Goal: Information Seeking & Learning: Learn about a topic

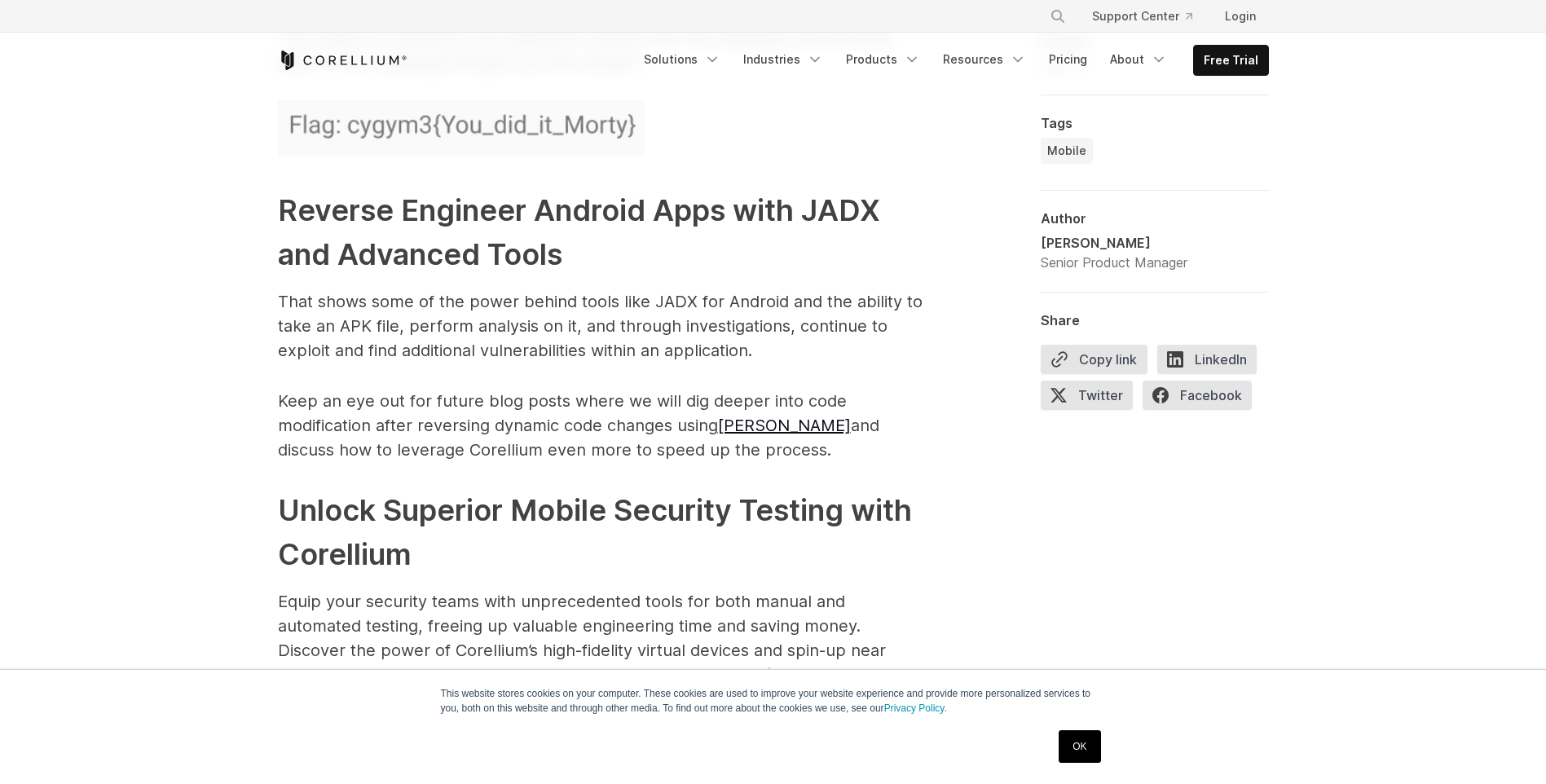
scroll to position [7984, 0]
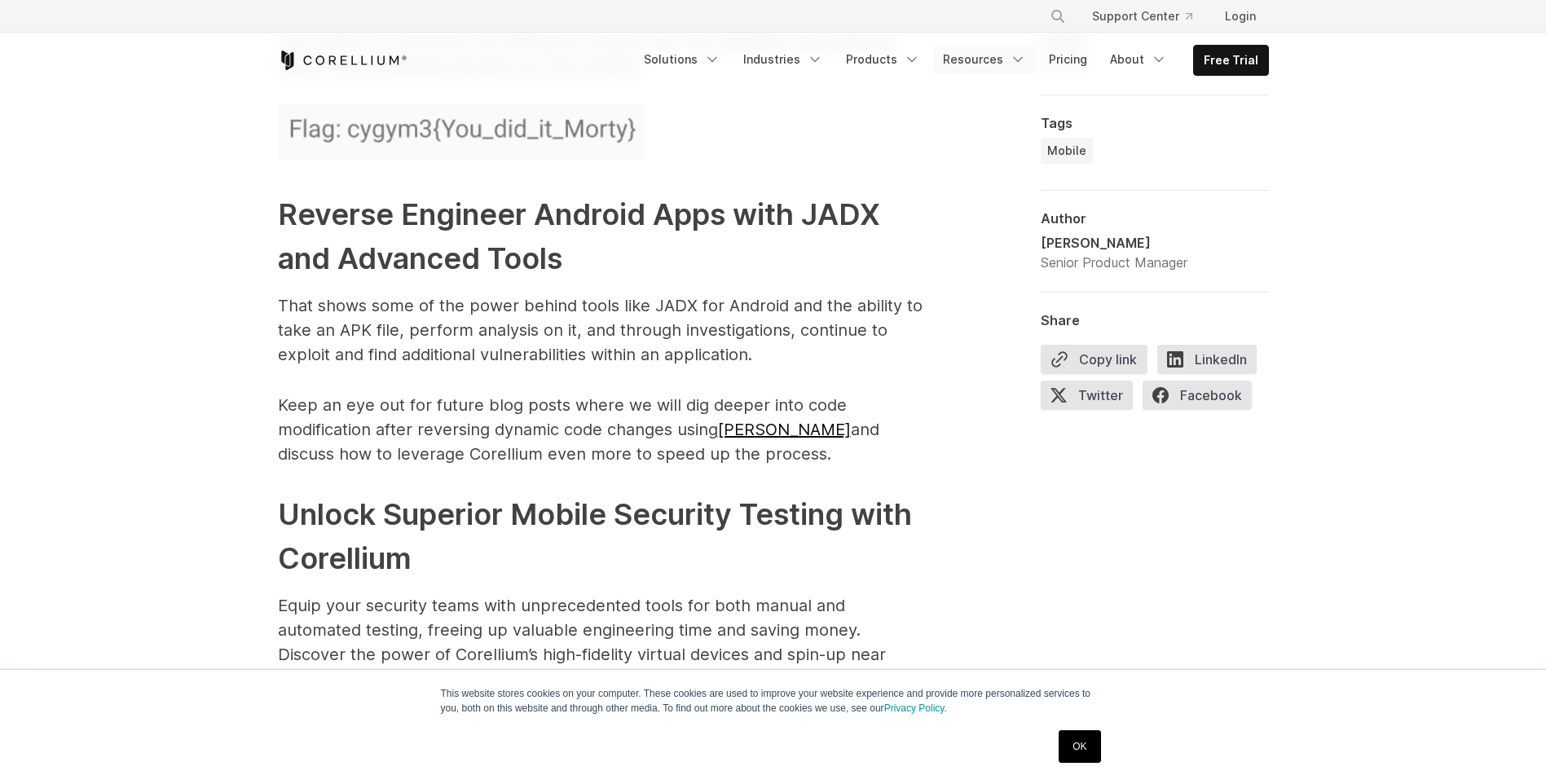
click at [1025, 61] on icon "Navigation Menu" at bounding box center [1018, 59] width 17 height 17
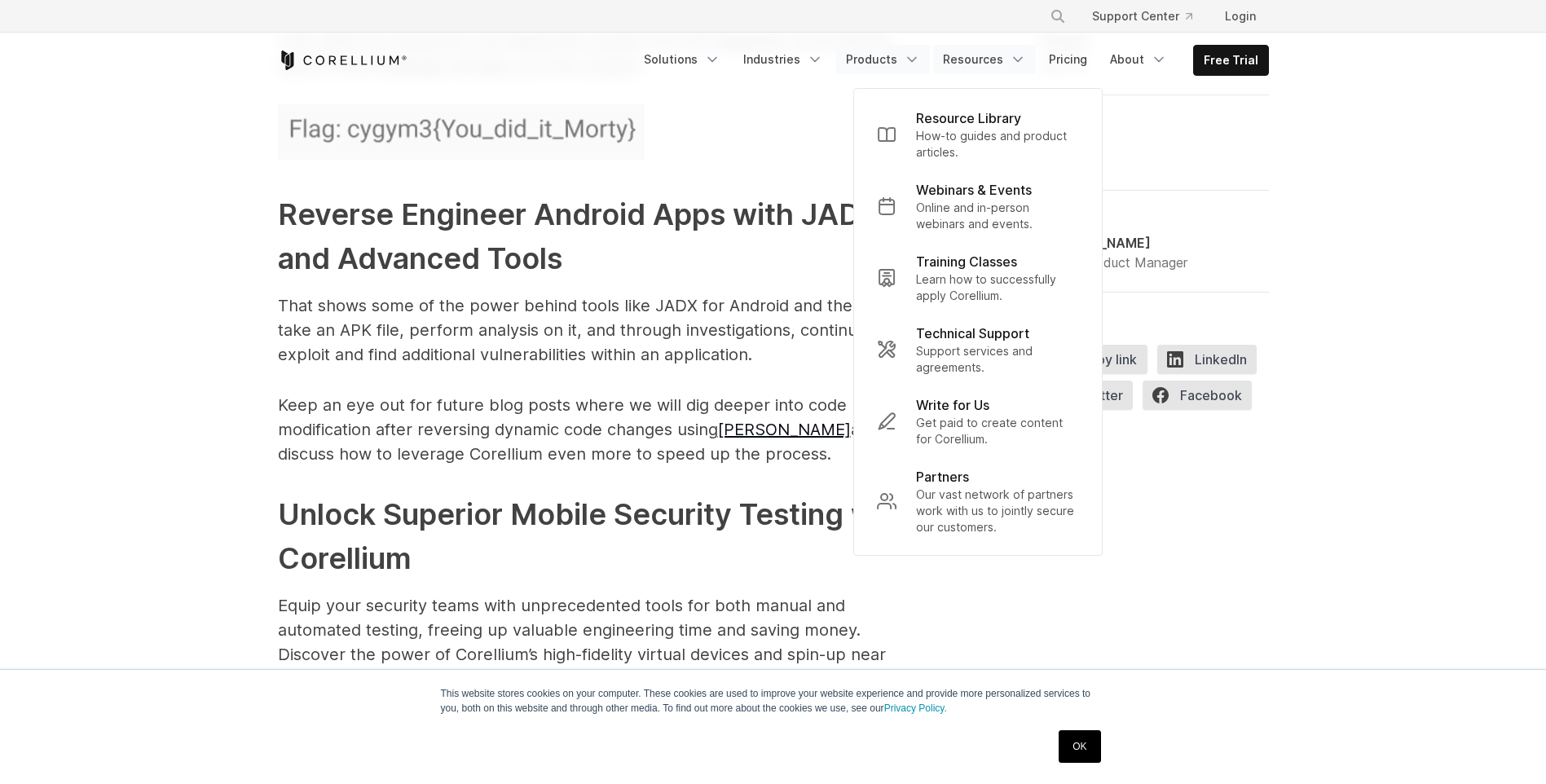
click at [919, 58] on icon "Navigation Menu" at bounding box center [912, 59] width 17 height 17
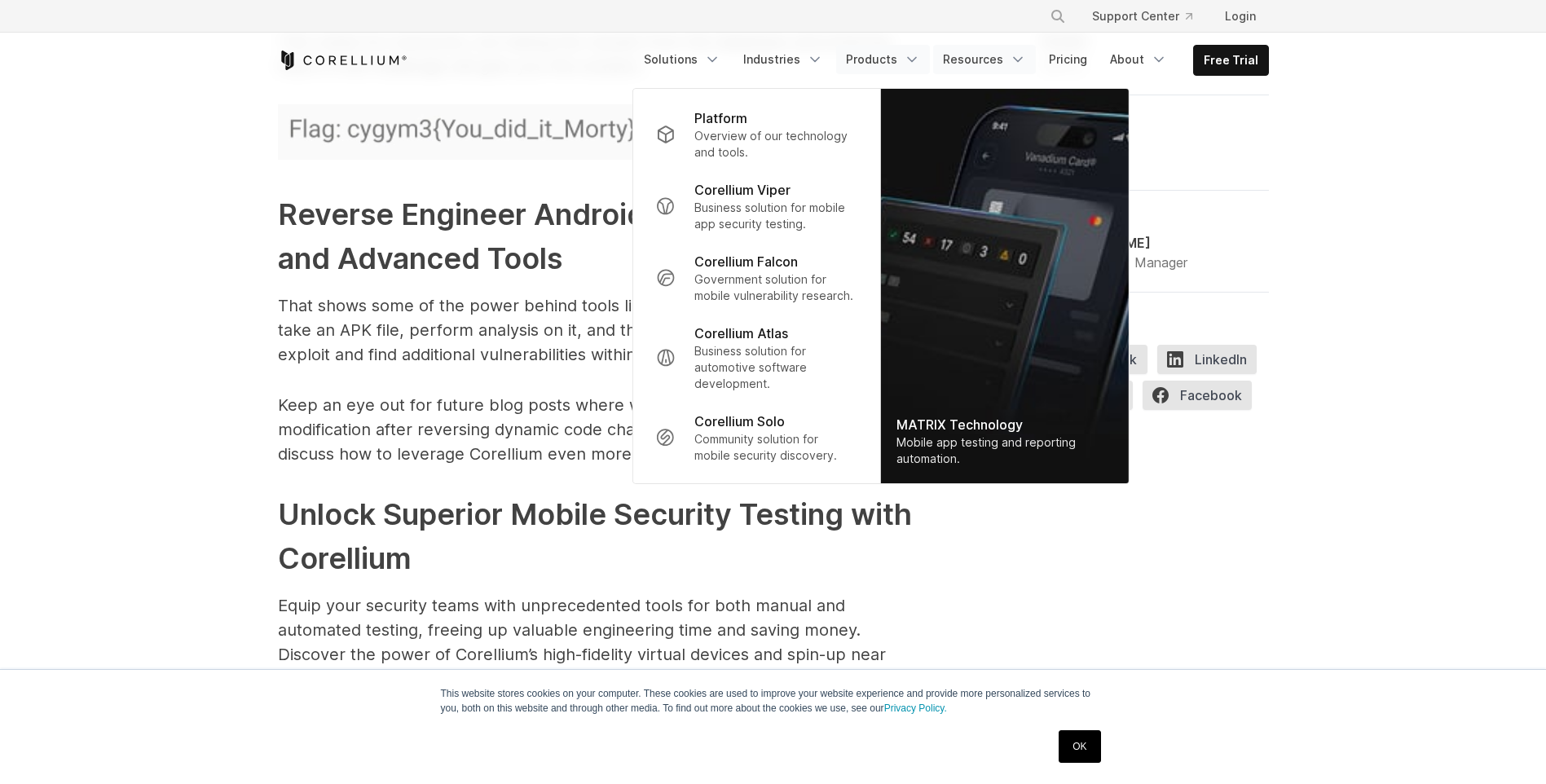
click at [1025, 56] on icon "Navigation Menu" at bounding box center [1018, 59] width 17 height 17
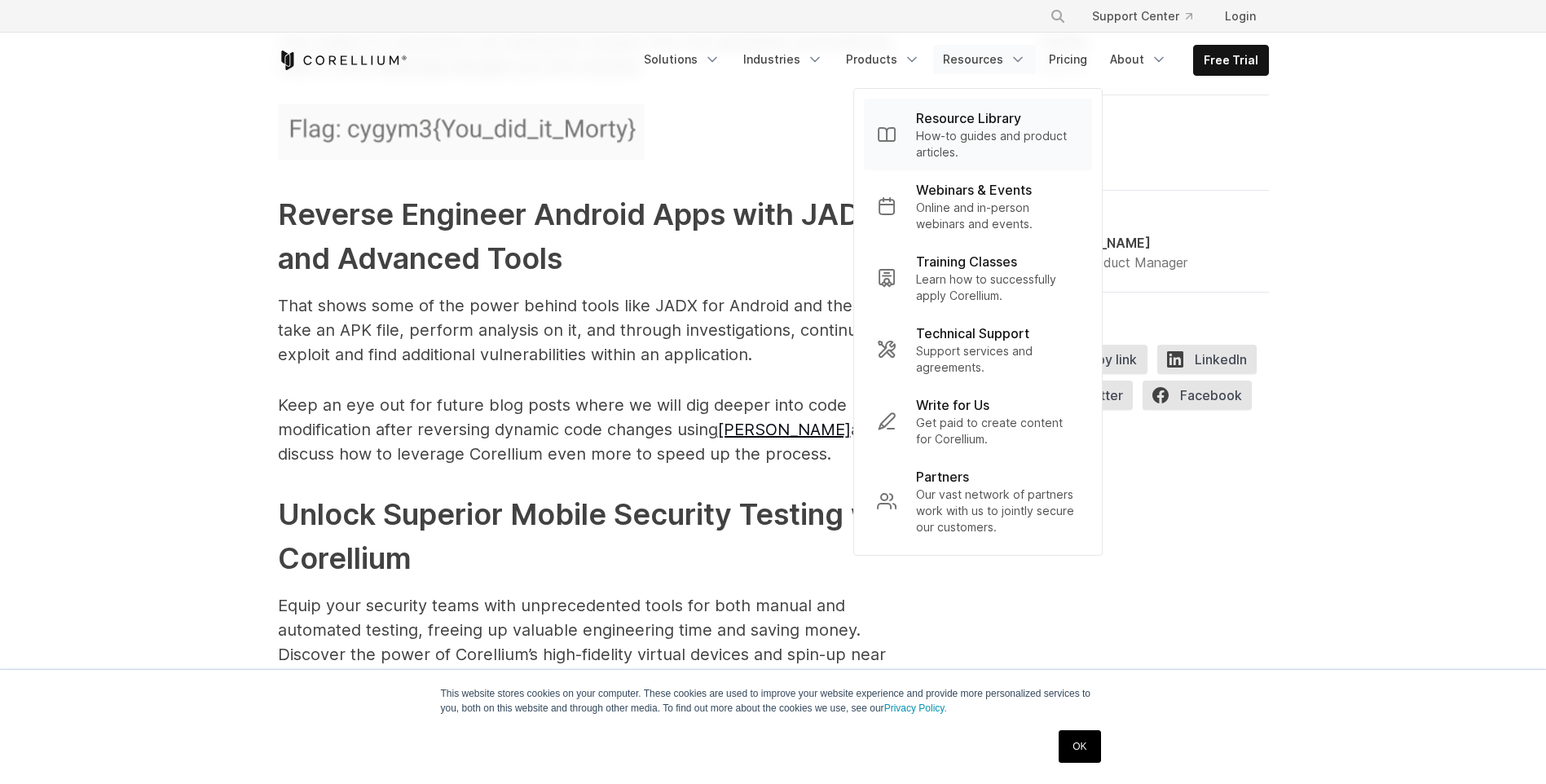
click at [1000, 123] on p "Resource Library" at bounding box center [969, 118] width 106 height 20
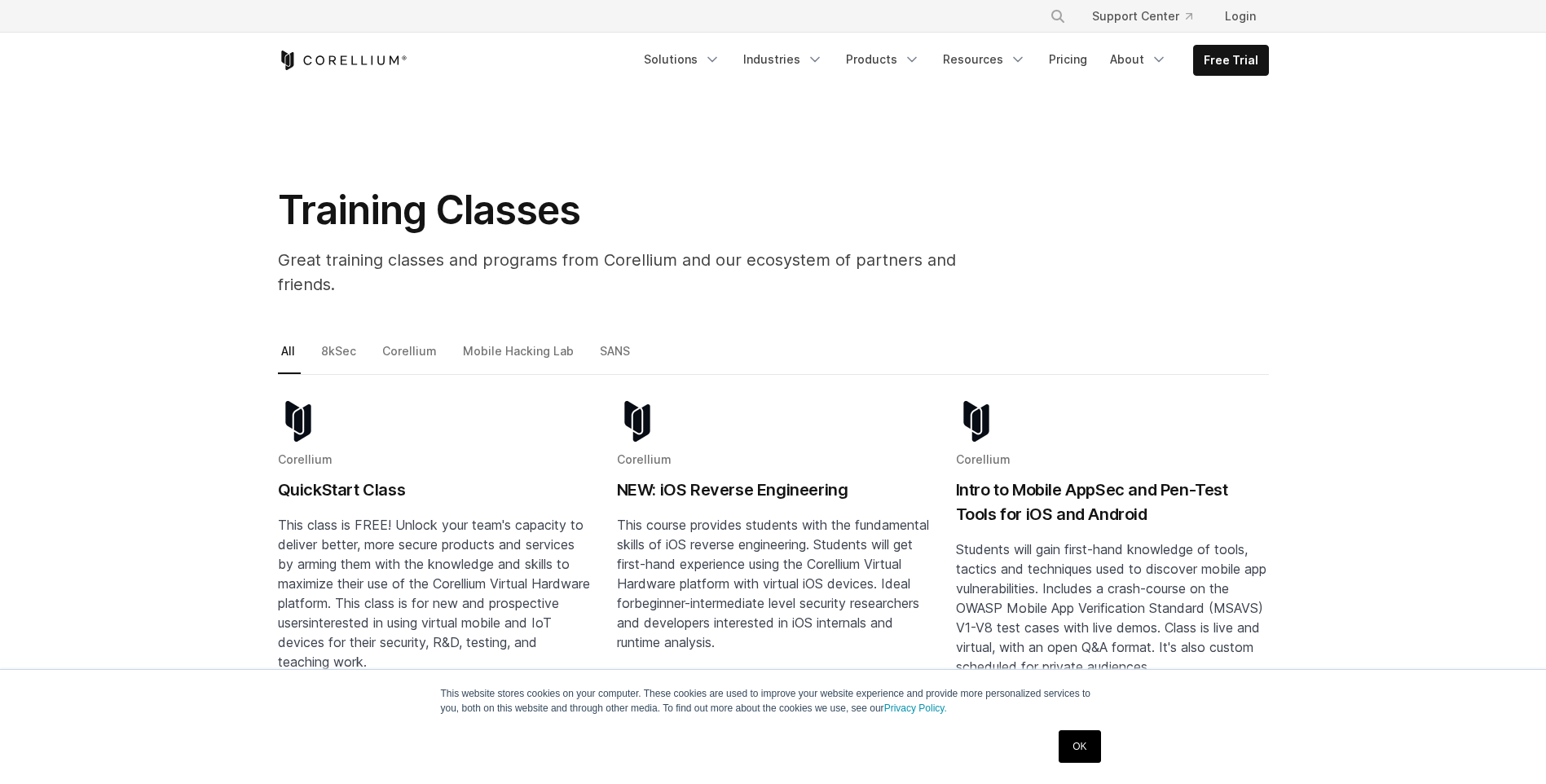
scroll to position [82, 0]
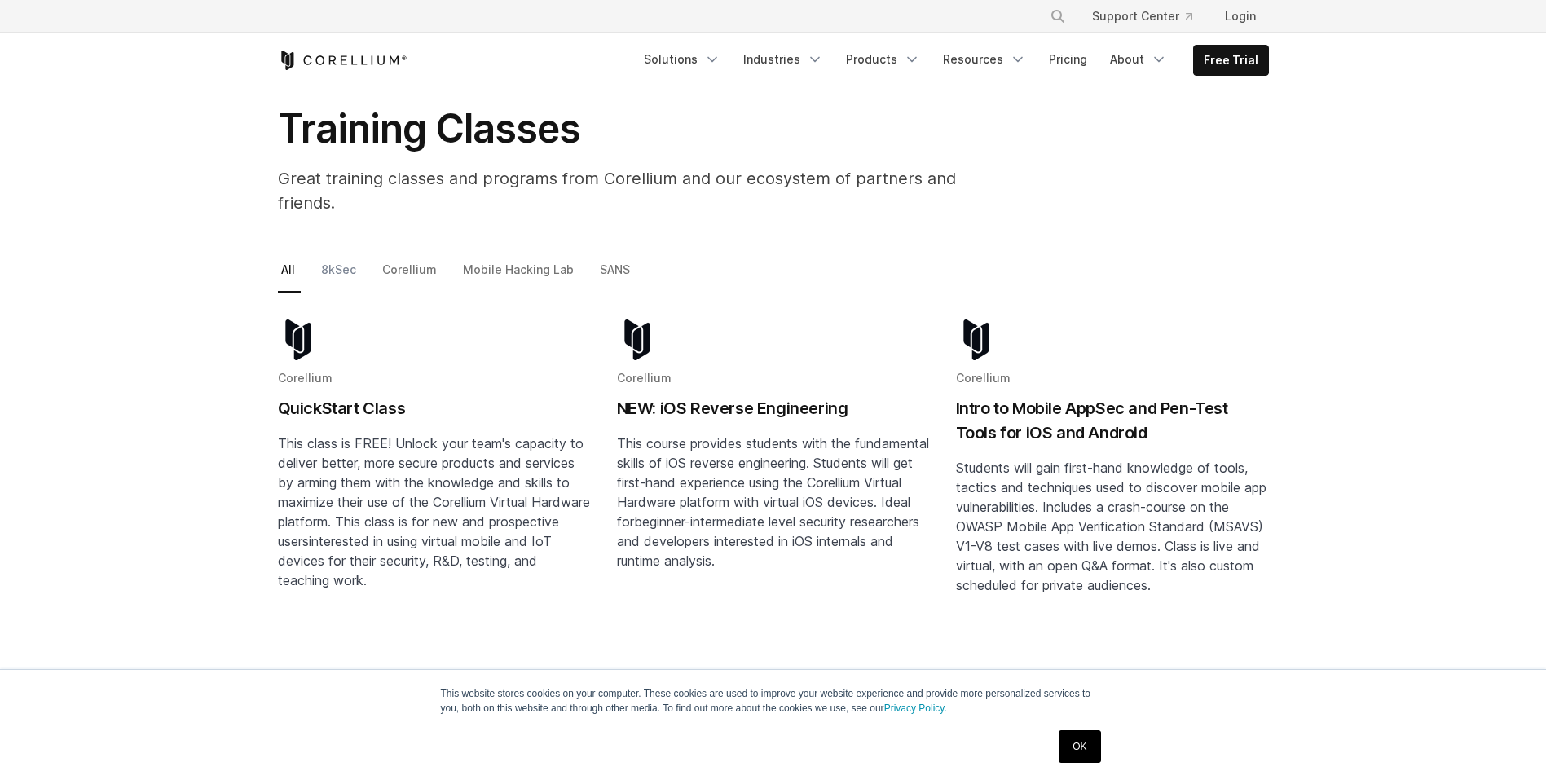
click at [335, 259] on link "8kSec" at bounding box center [339, 276] width 44 height 35
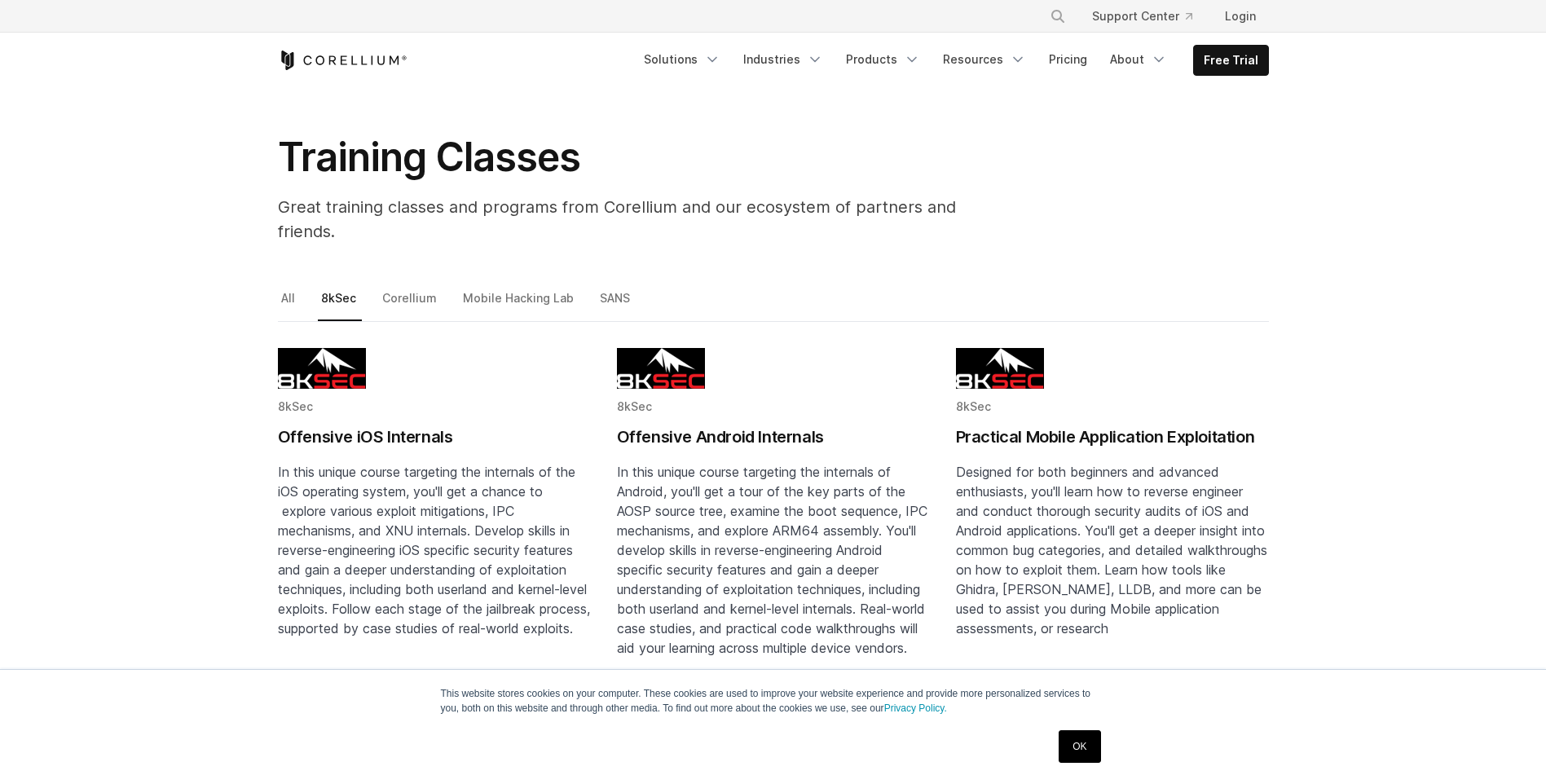
scroll to position [82, 0]
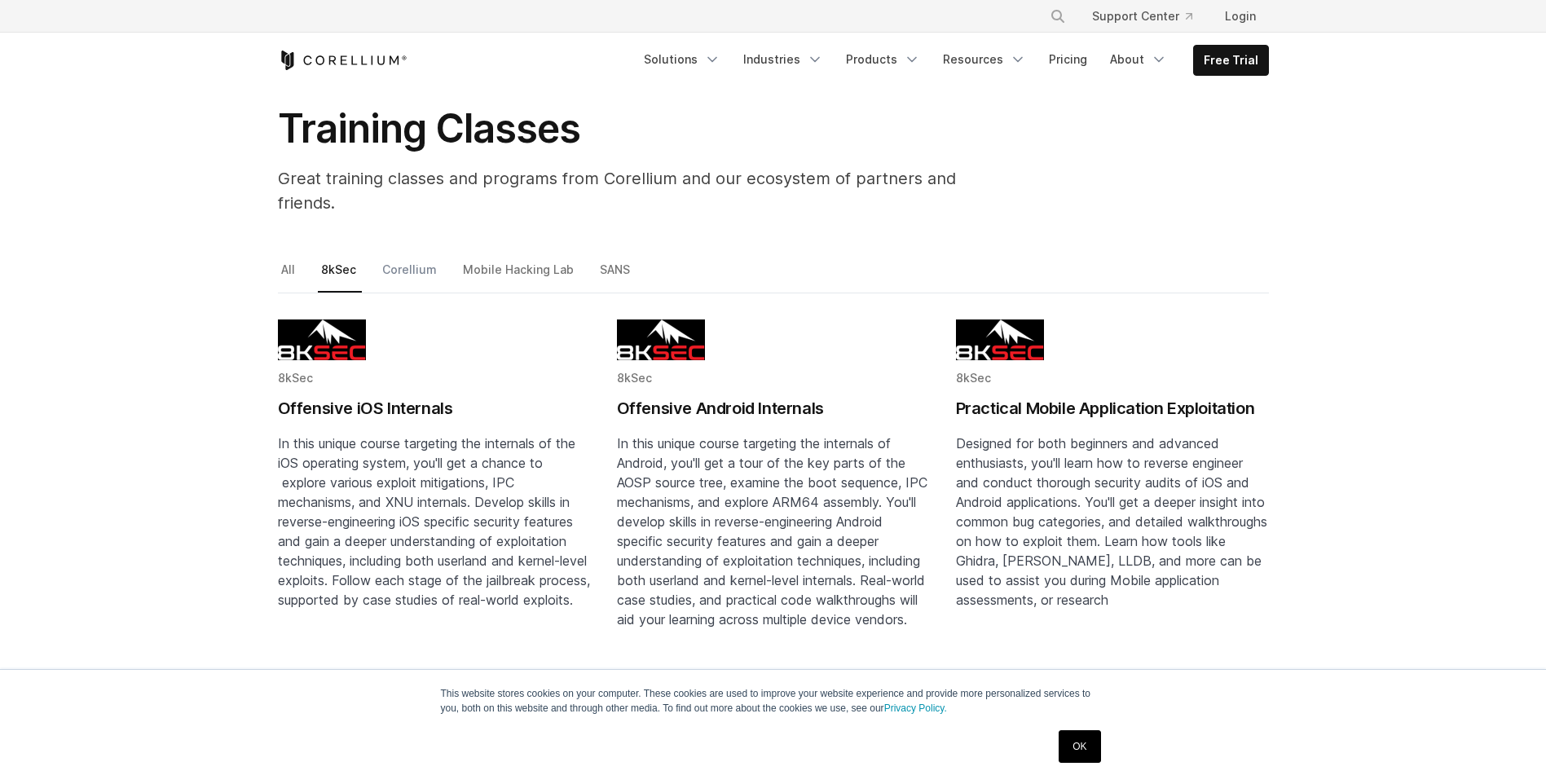
click at [402, 259] on link "Corellium" at bounding box center [410, 276] width 63 height 35
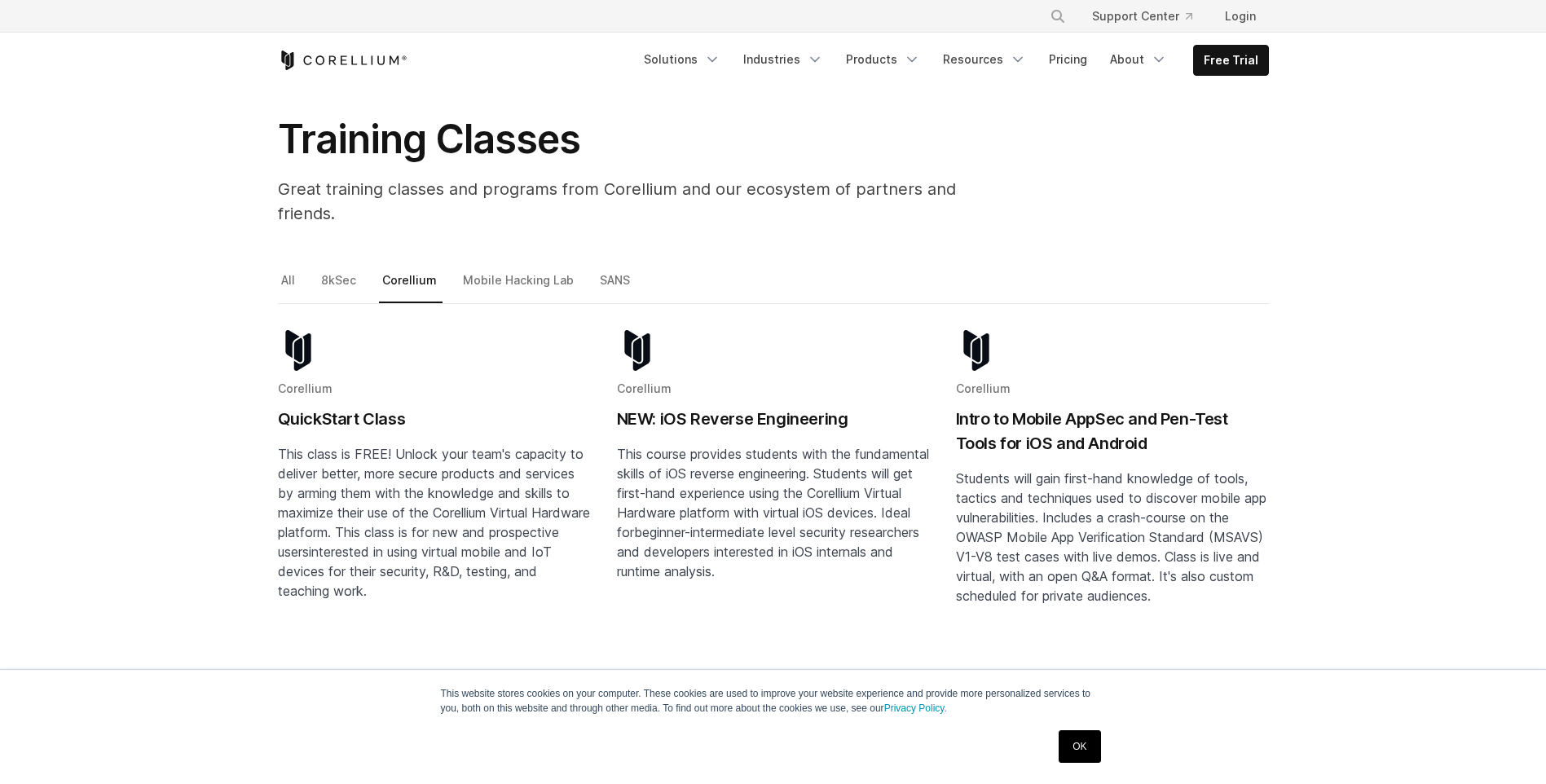
scroll to position [82, 0]
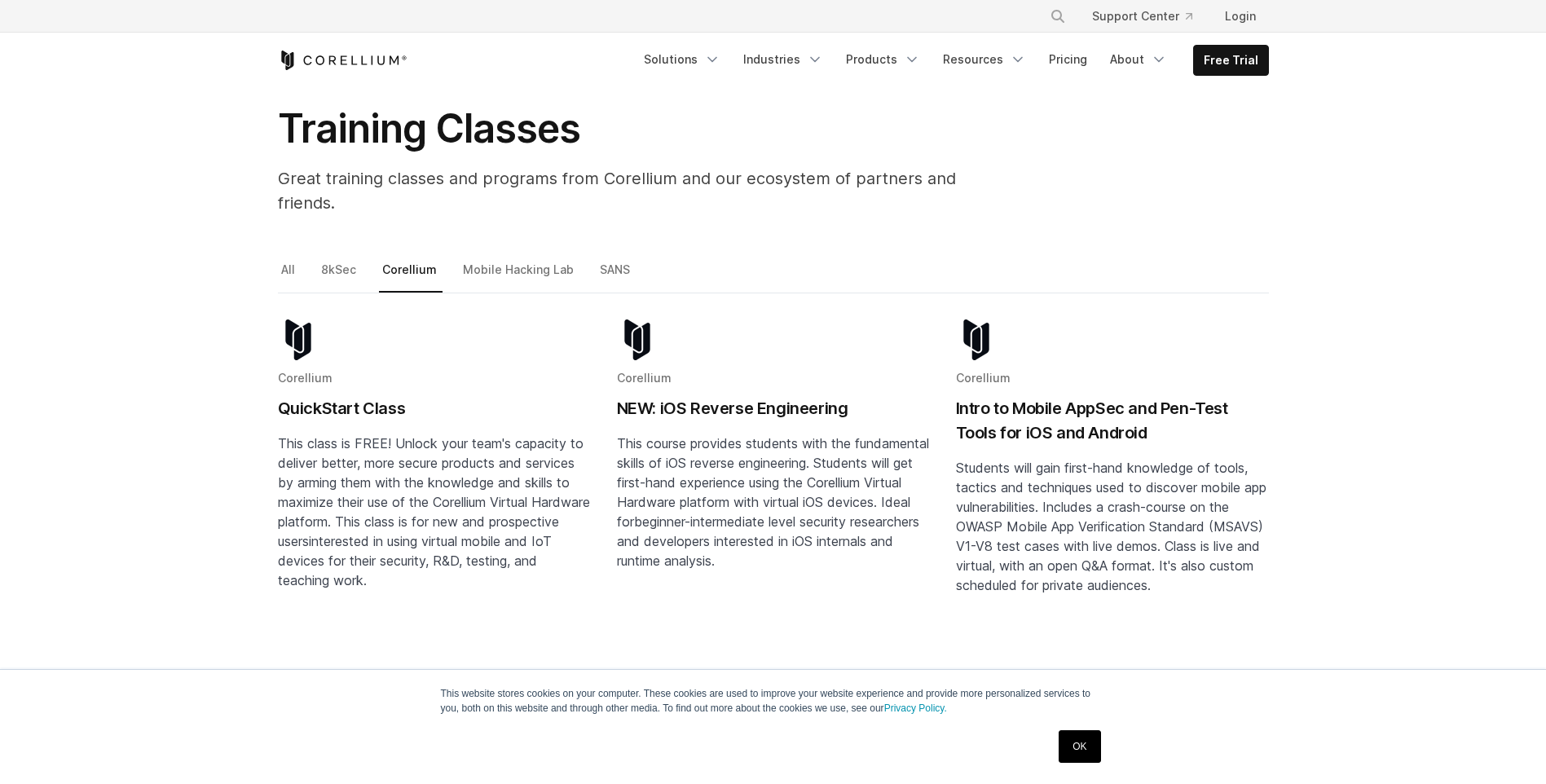
click at [341, 233] on section "Training Classes Great training classes and programs from Corellium and our eco…" at bounding box center [773, 133] width 1546 height 252
click at [341, 259] on link "8kSec" at bounding box center [339, 276] width 44 height 35
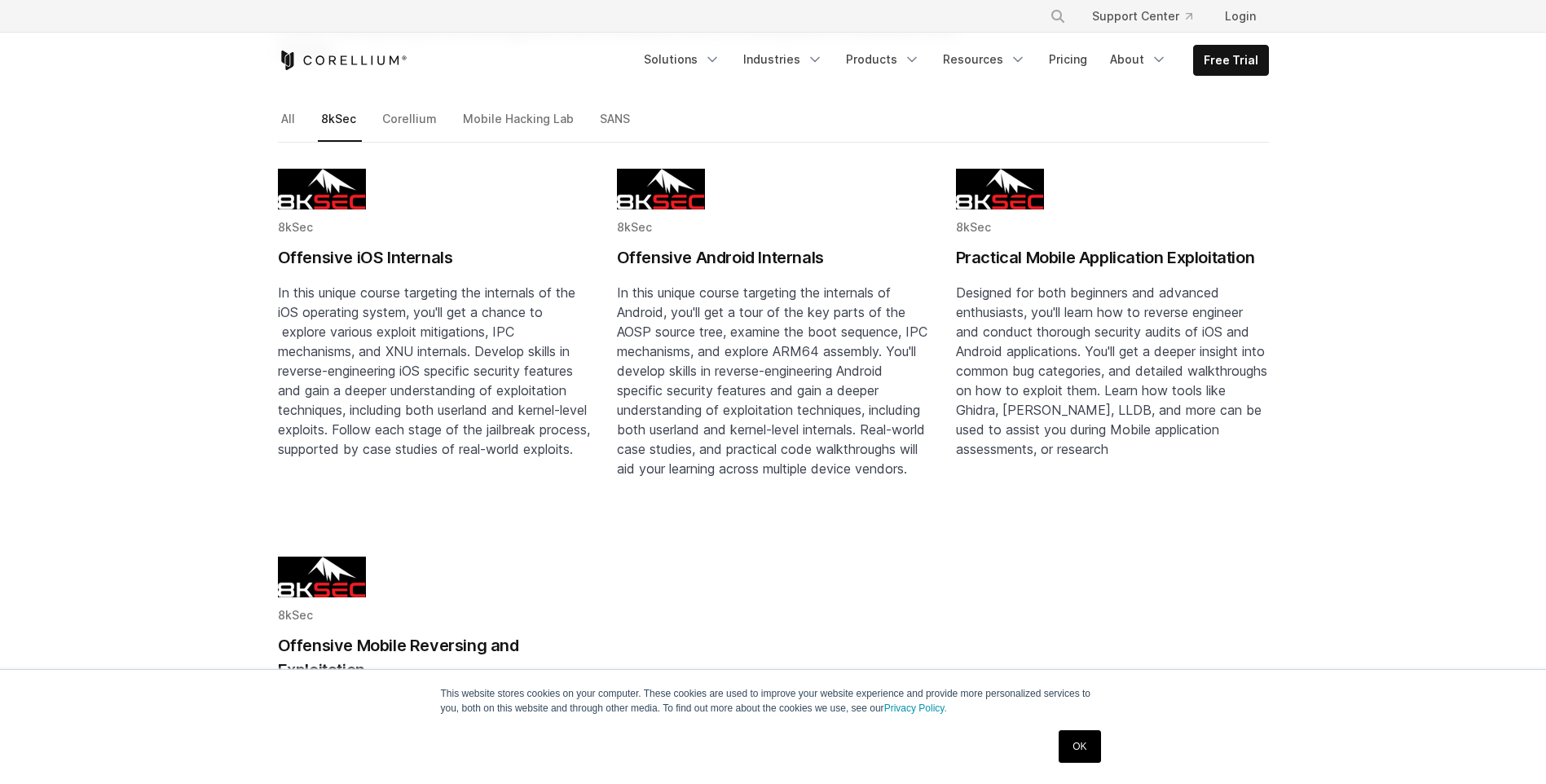
scroll to position [163, 0]
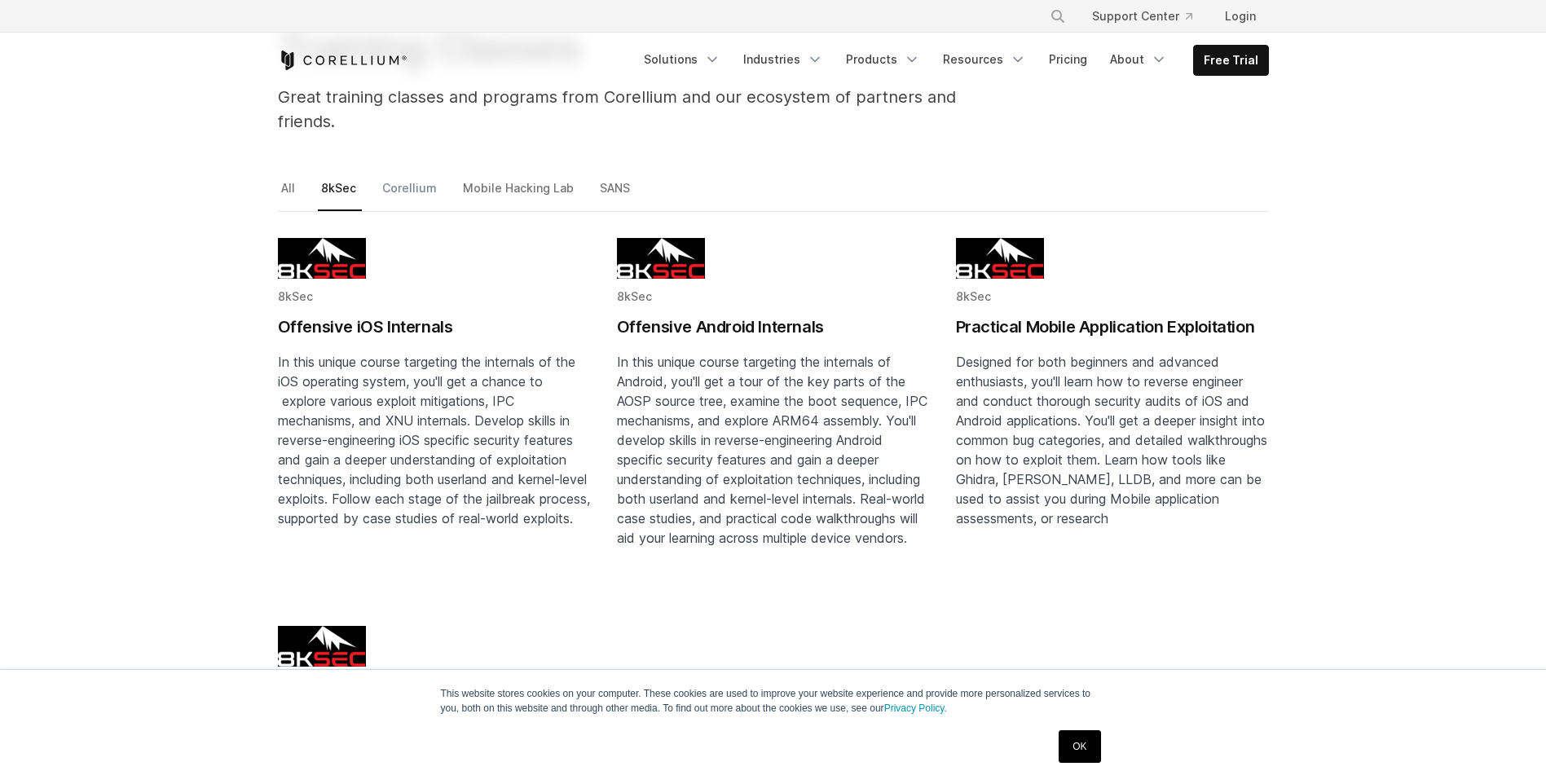
click at [405, 178] on link "Corellium" at bounding box center [410, 194] width 63 height 35
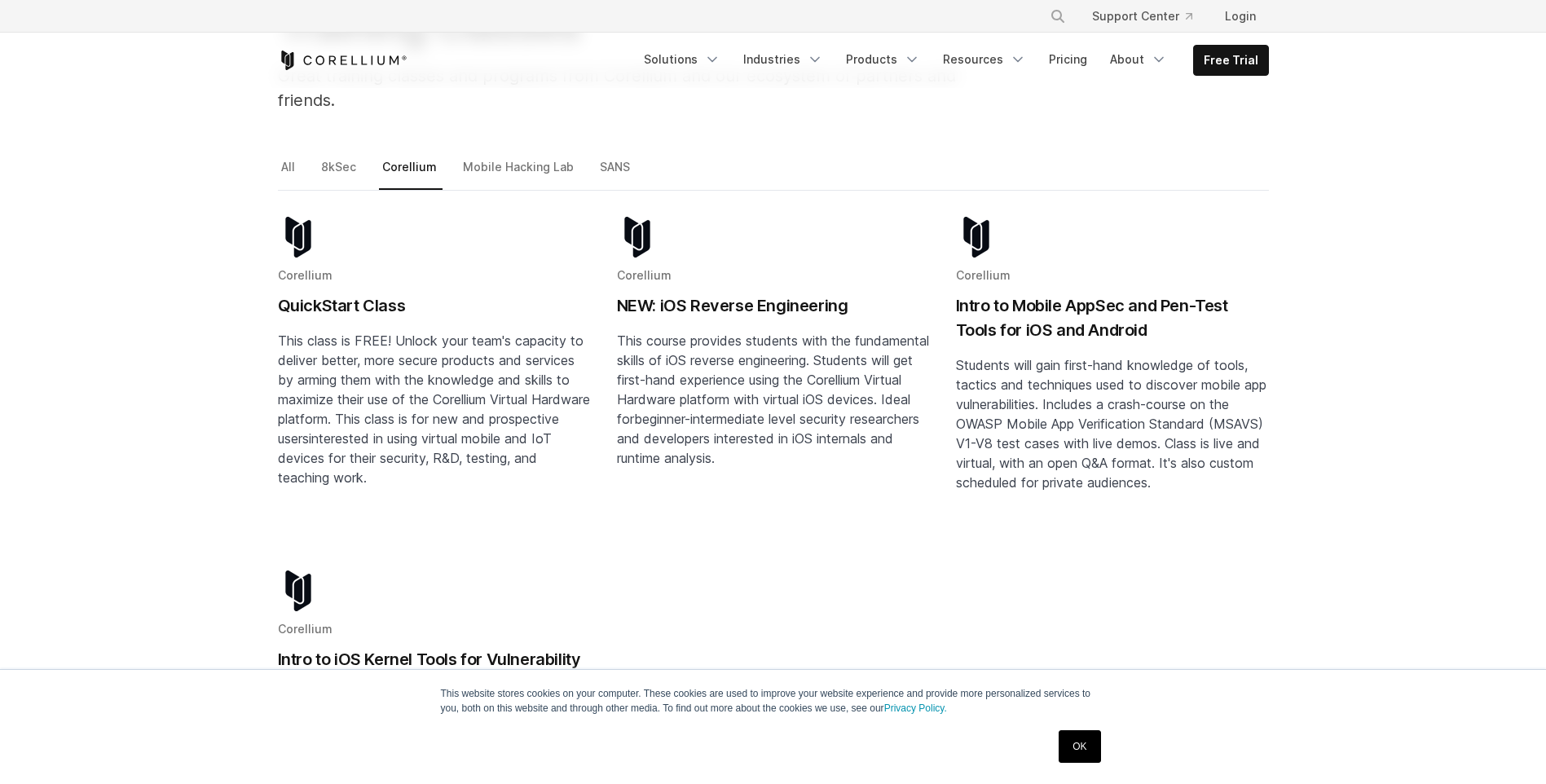
scroll to position [163, 0]
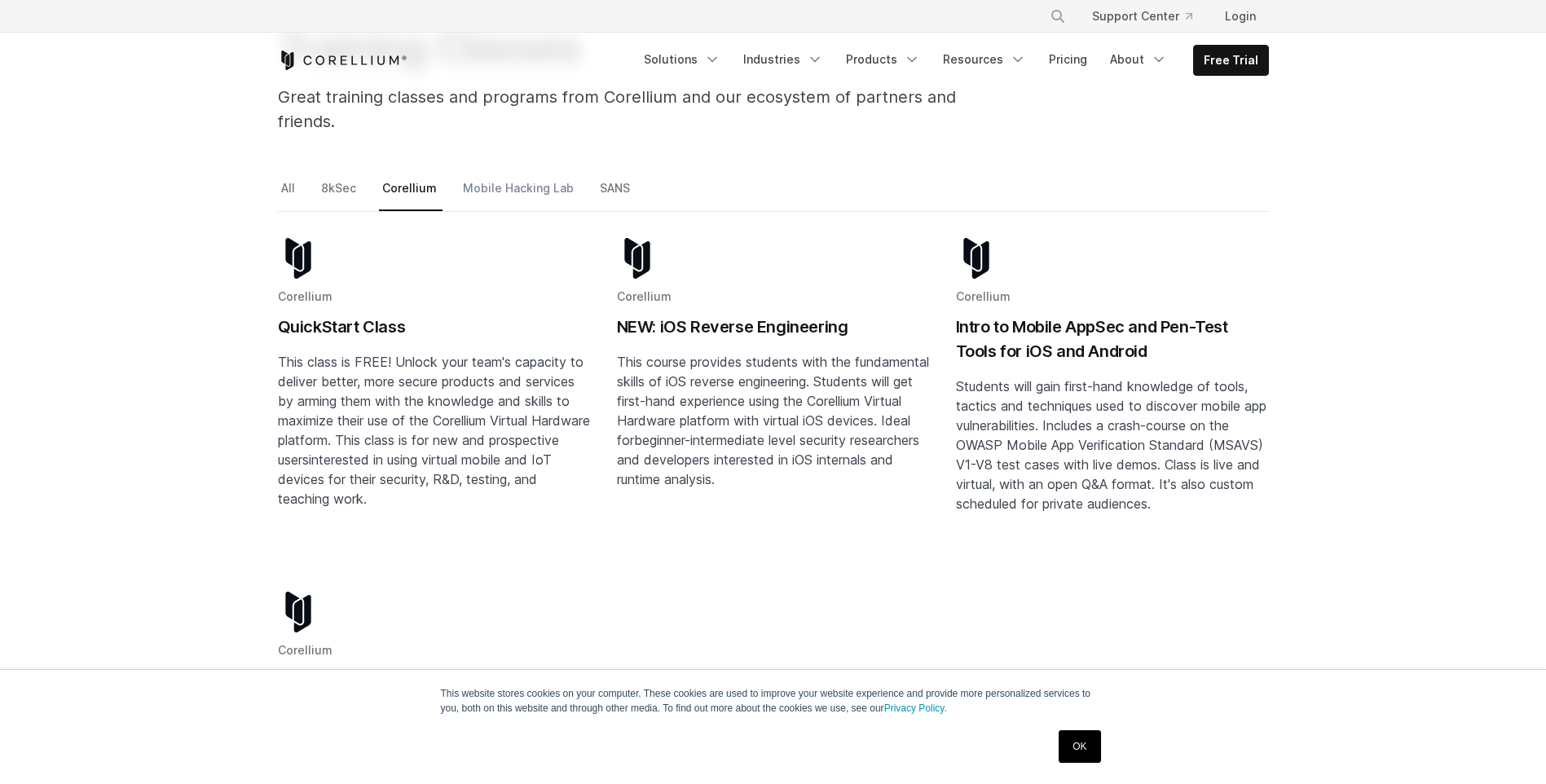
click at [504, 178] on link "Mobile Hacking Lab" at bounding box center [519, 194] width 119 height 35
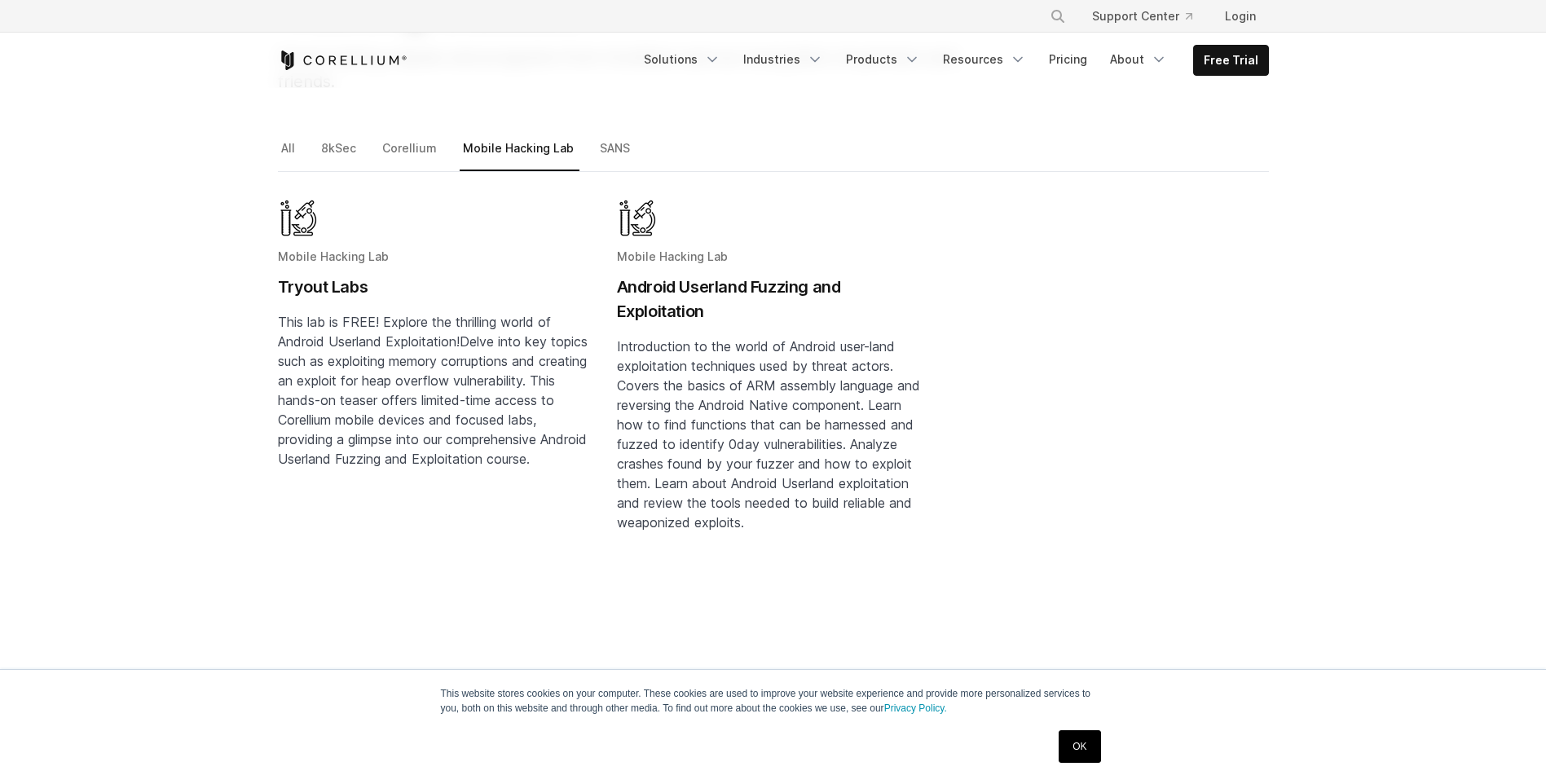
scroll to position [163, 0]
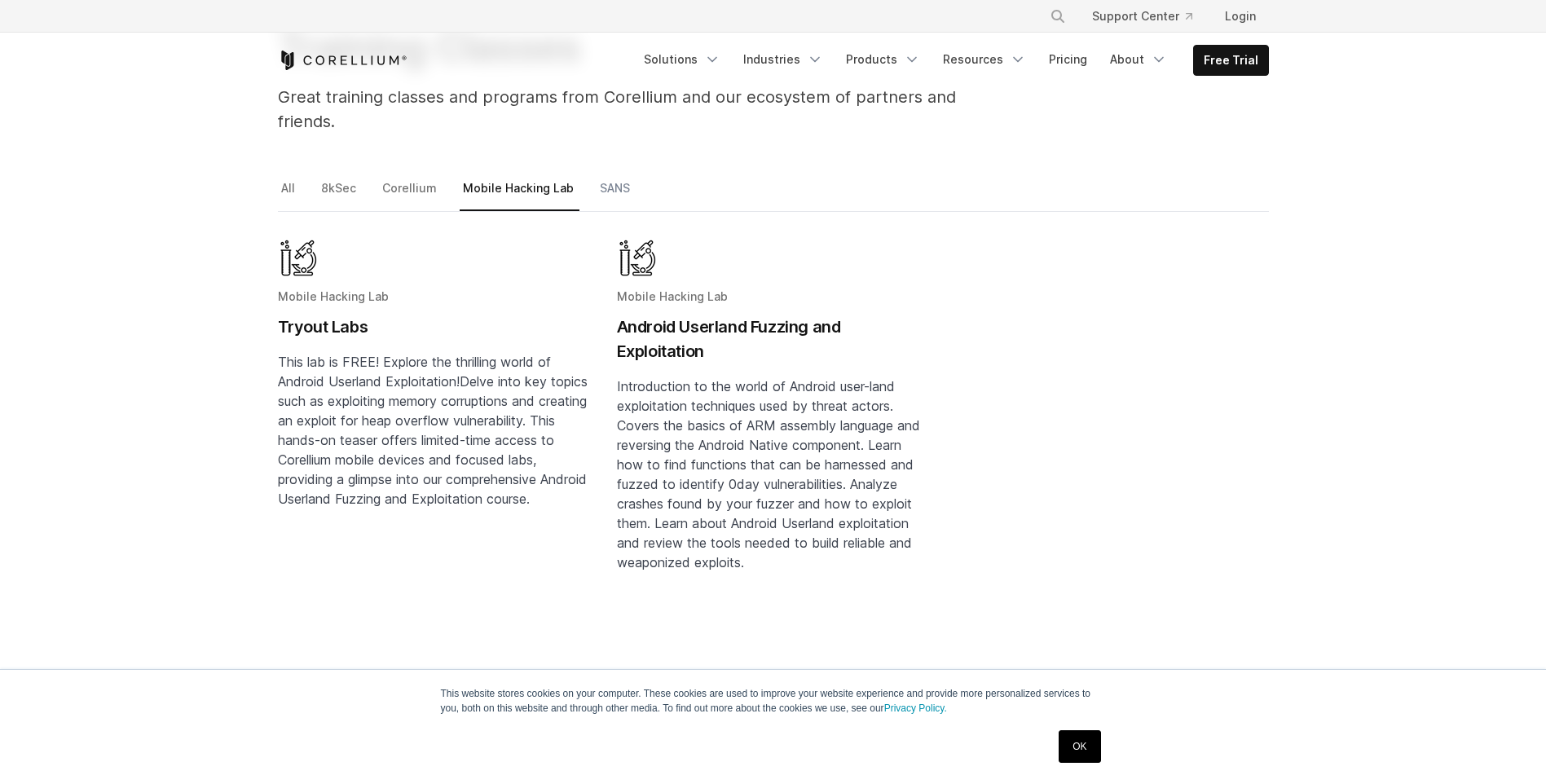
click at [607, 178] on link "SANS" at bounding box center [617, 194] width 39 height 35
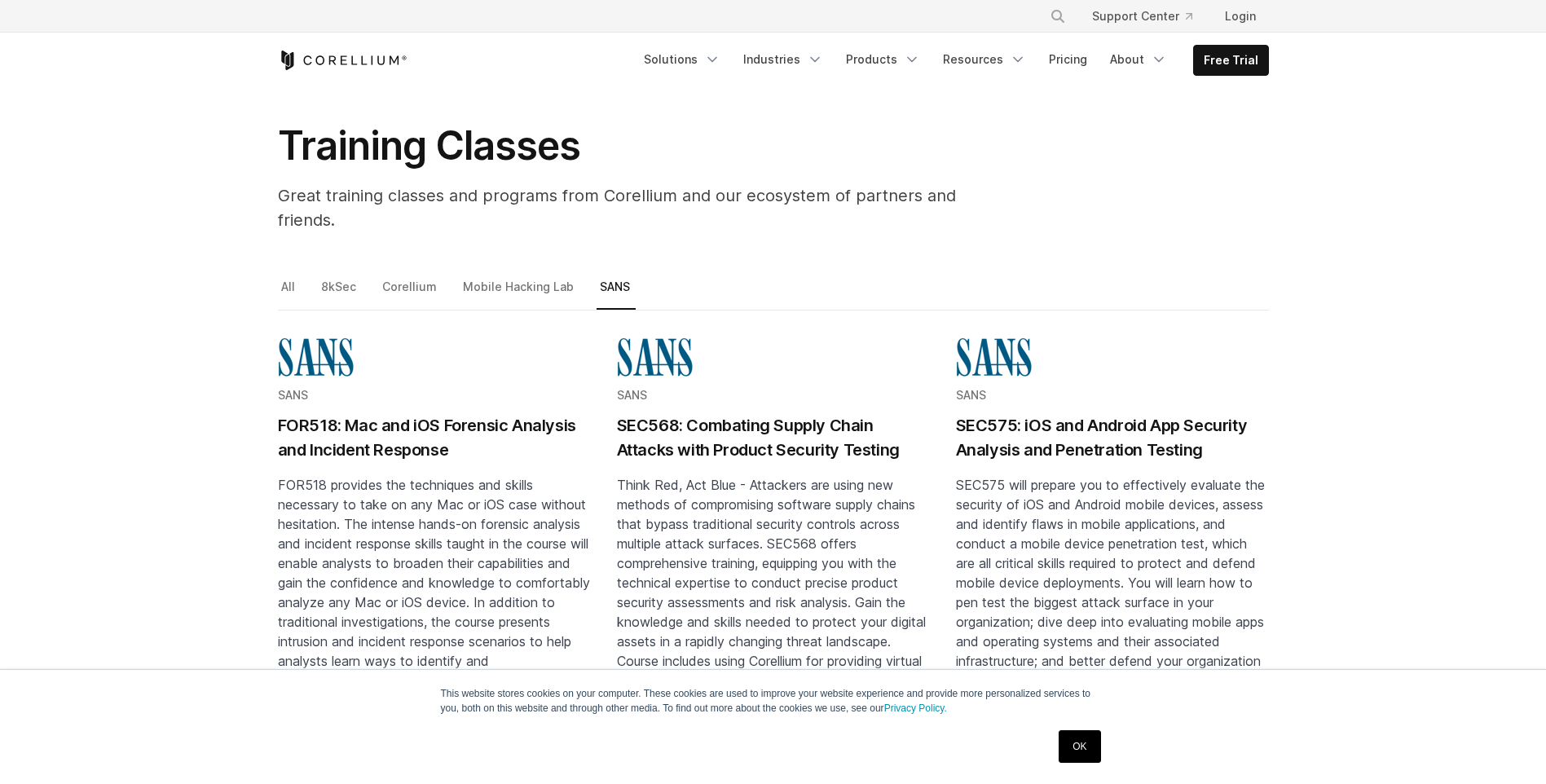
scroll to position [245, 0]
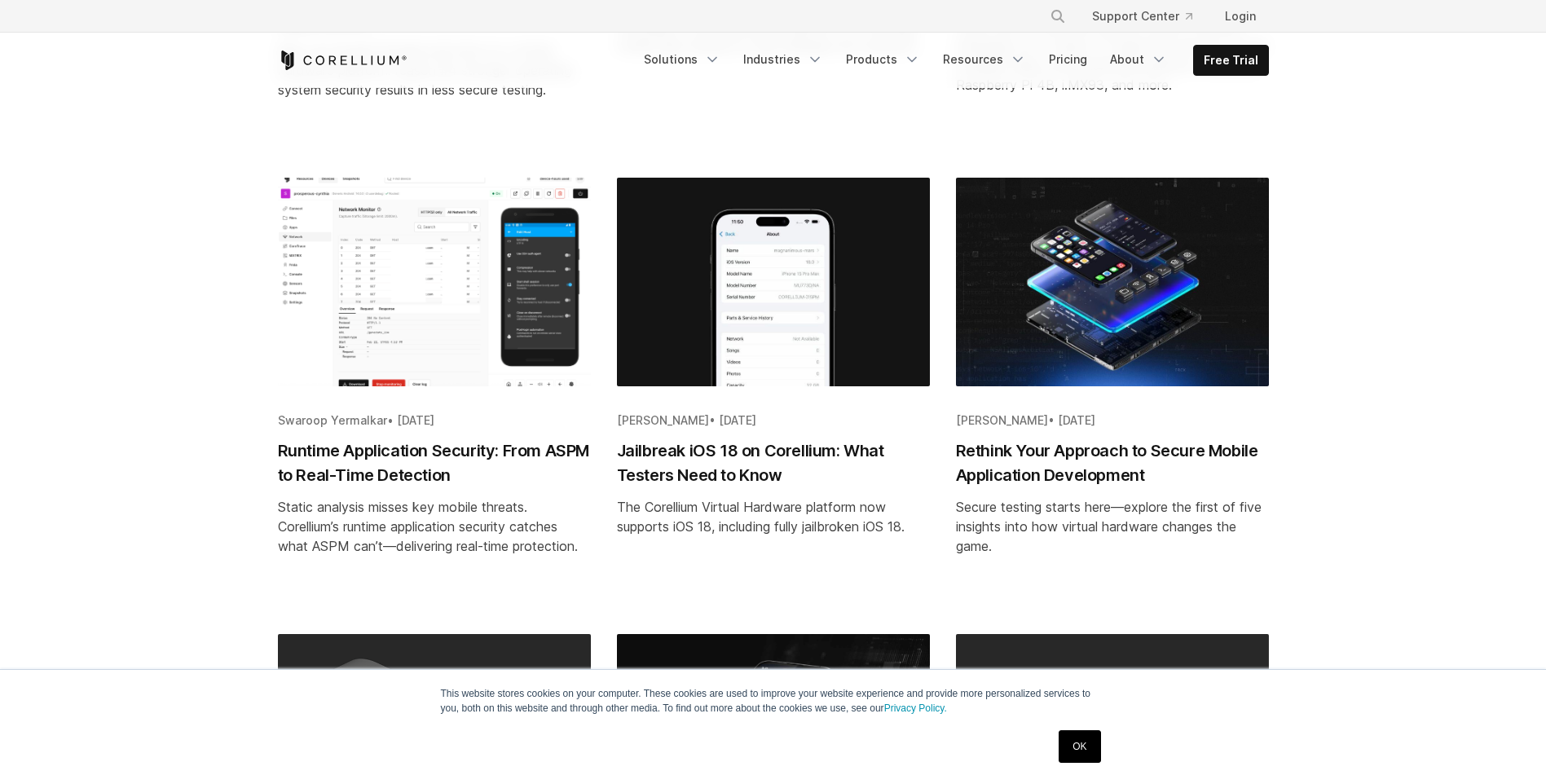
scroll to position [734, 0]
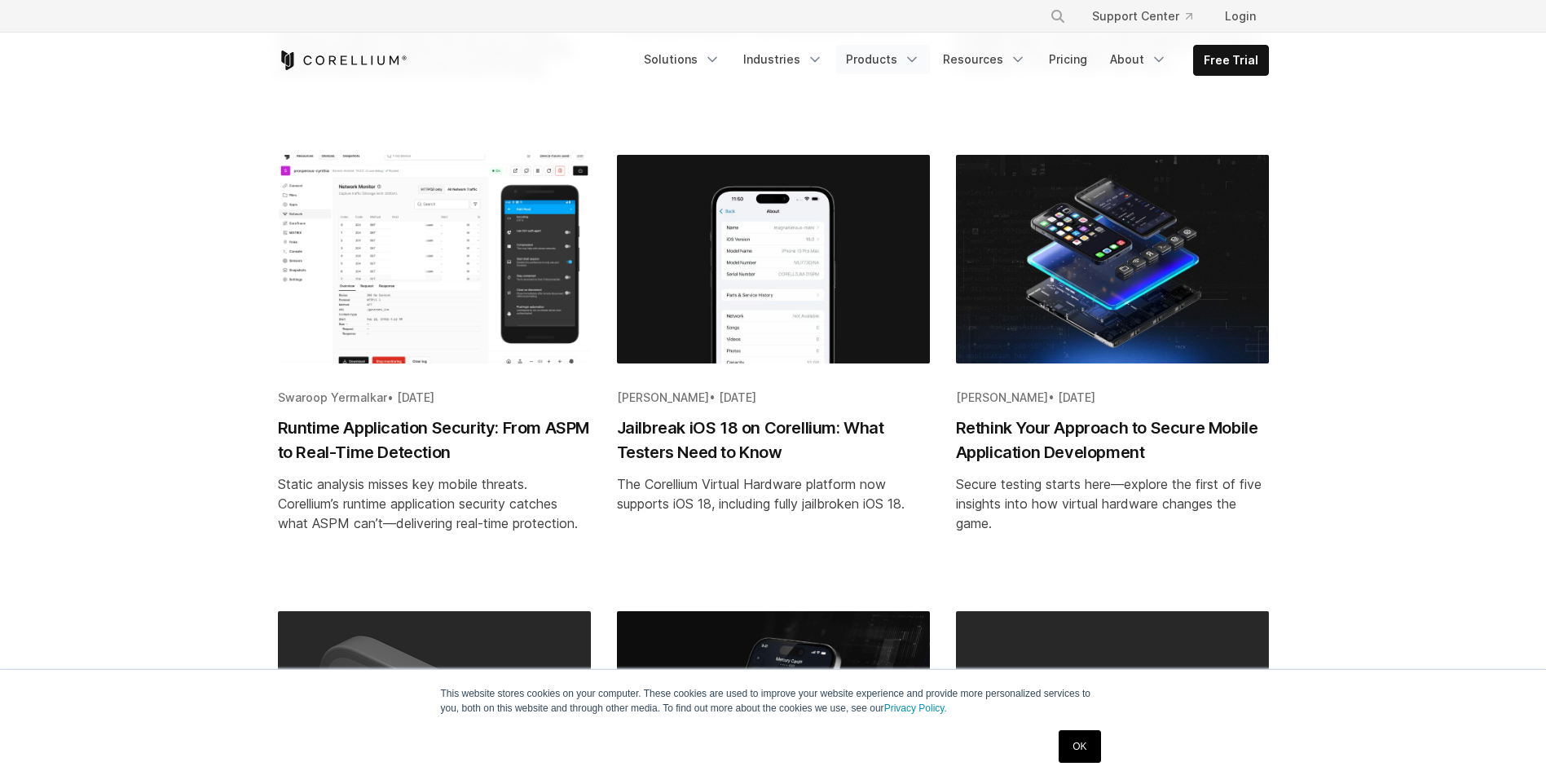
click at [917, 60] on polyline "Navigation Menu" at bounding box center [912, 60] width 8 height 4
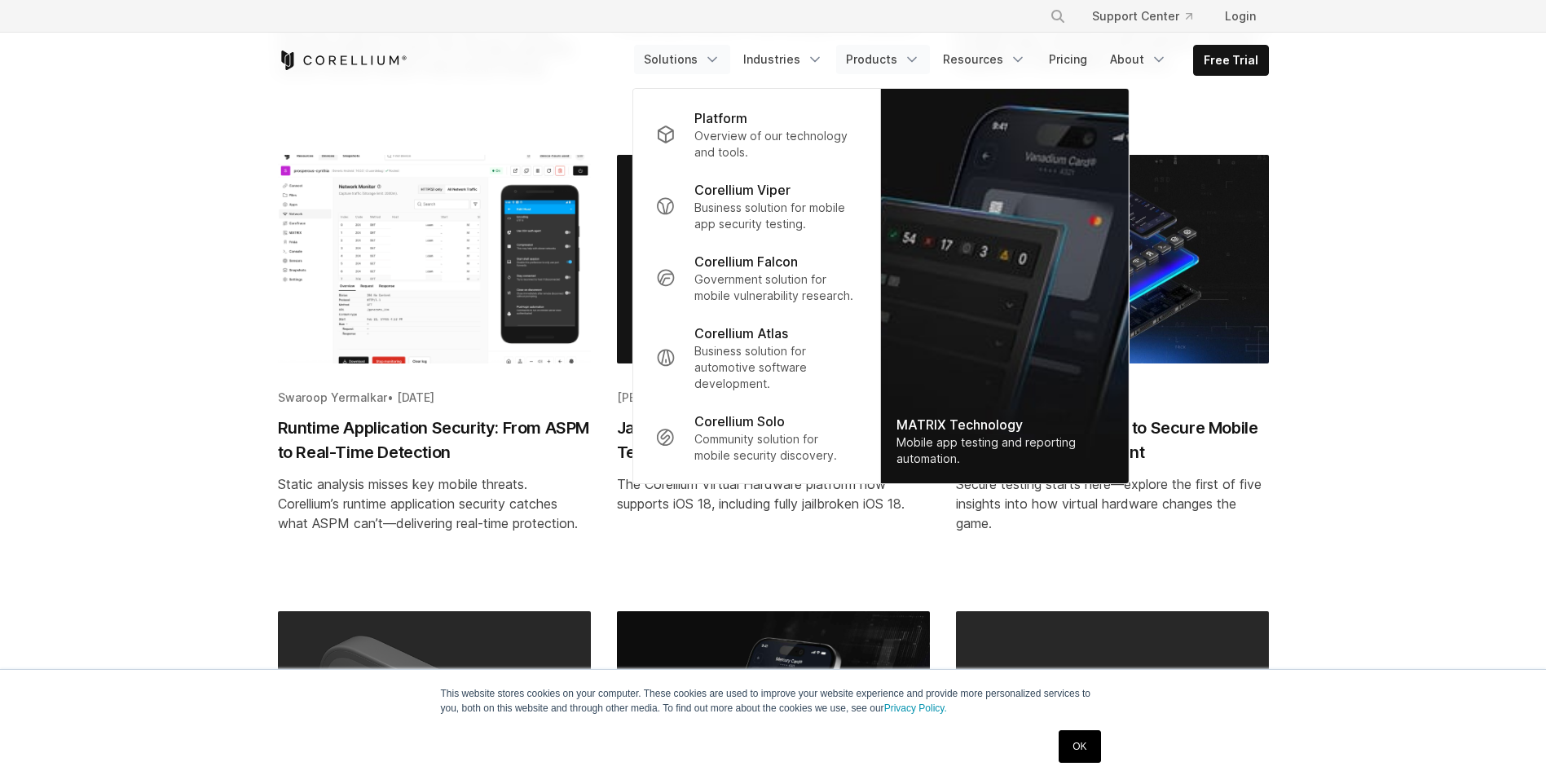
click at [727, 68] on link "Solutions" at bounding box center [682, 59] width 96 height 30
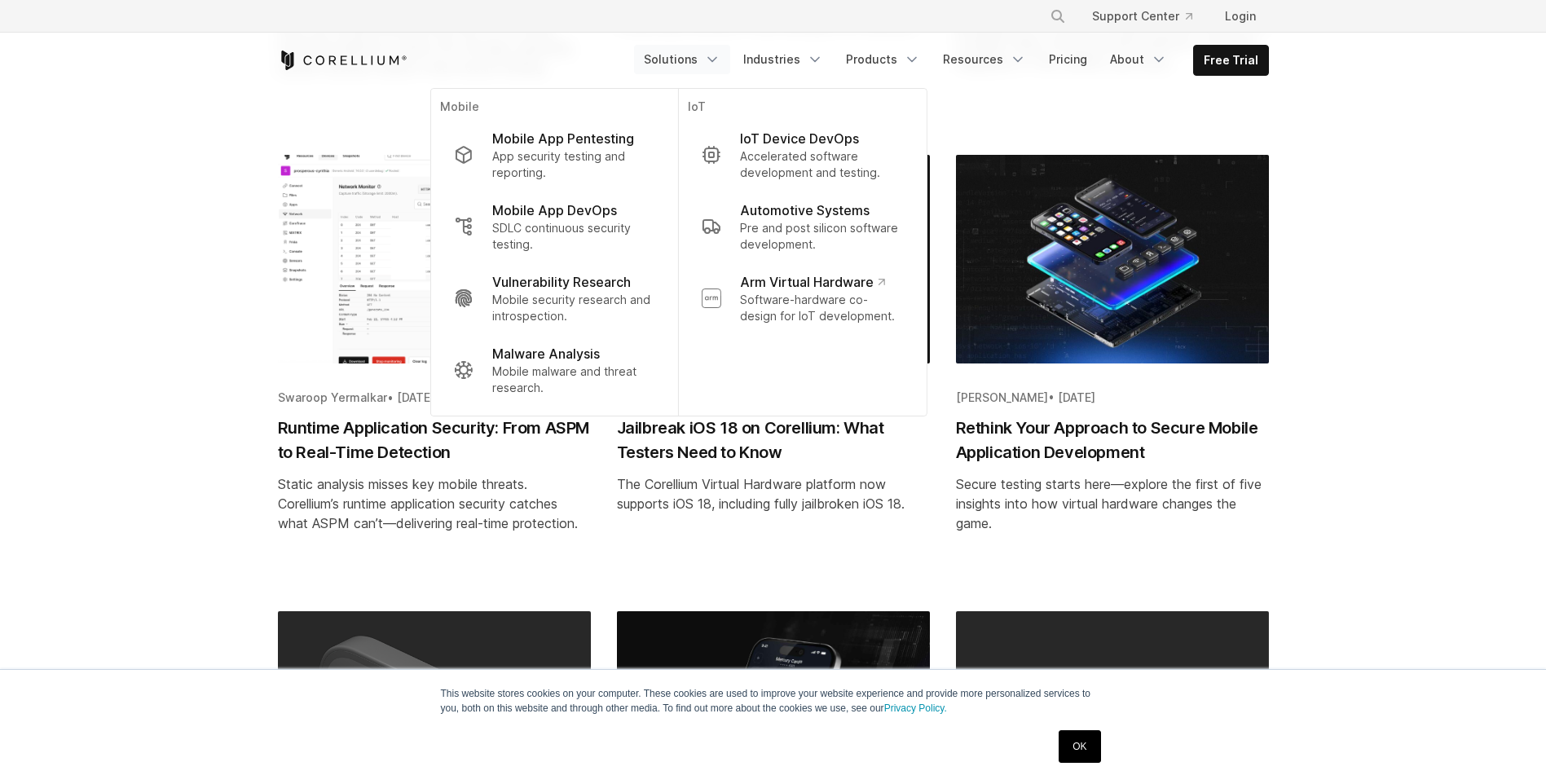
click at [1498, 440] on div "**********" at bounding box center [773, 638] width 1513 height 2050
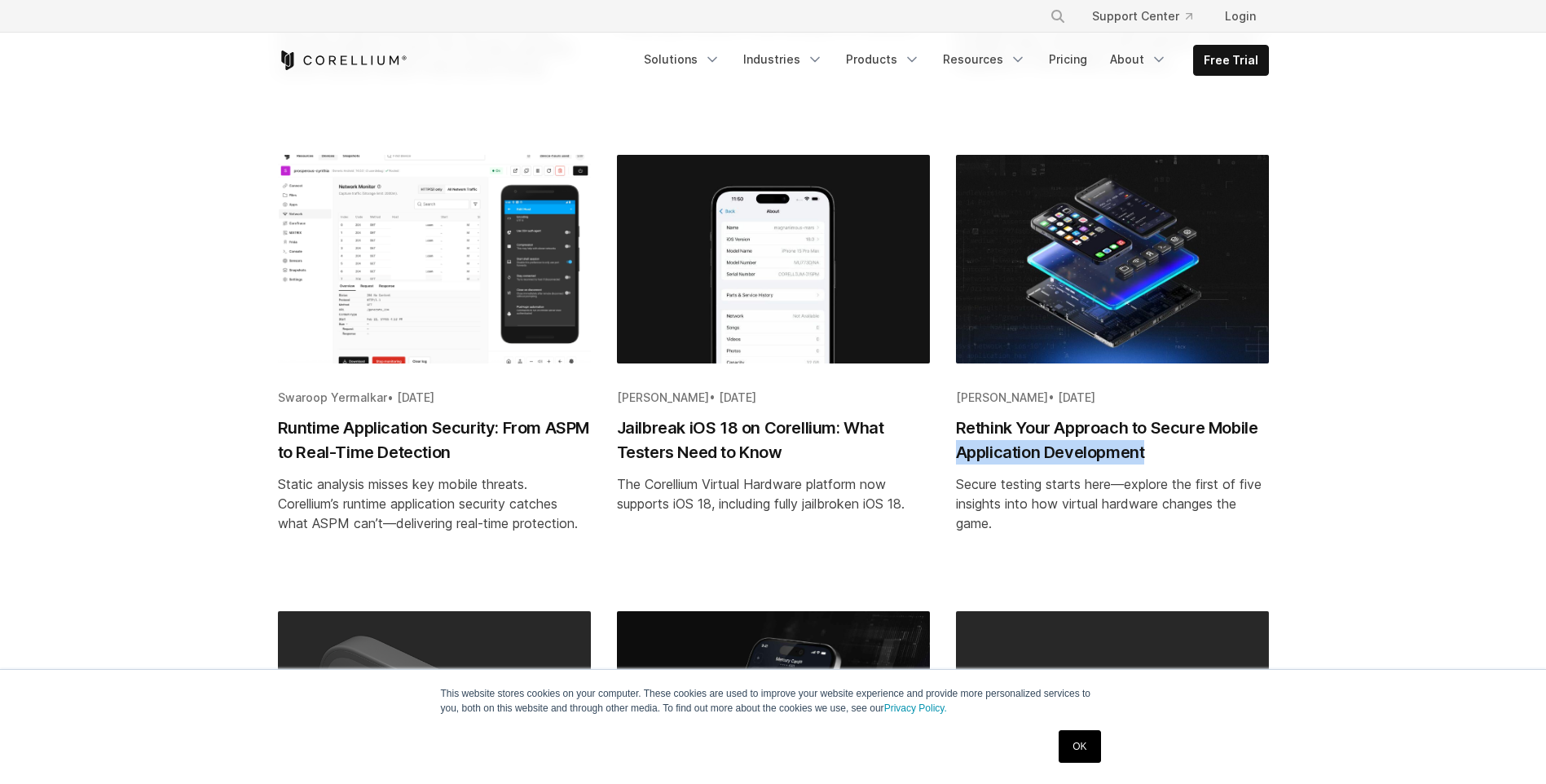
drag, startPoint x: 747, startPoint y: 441, endPoint x: 736, endPoint y: 442, distance: 11.0
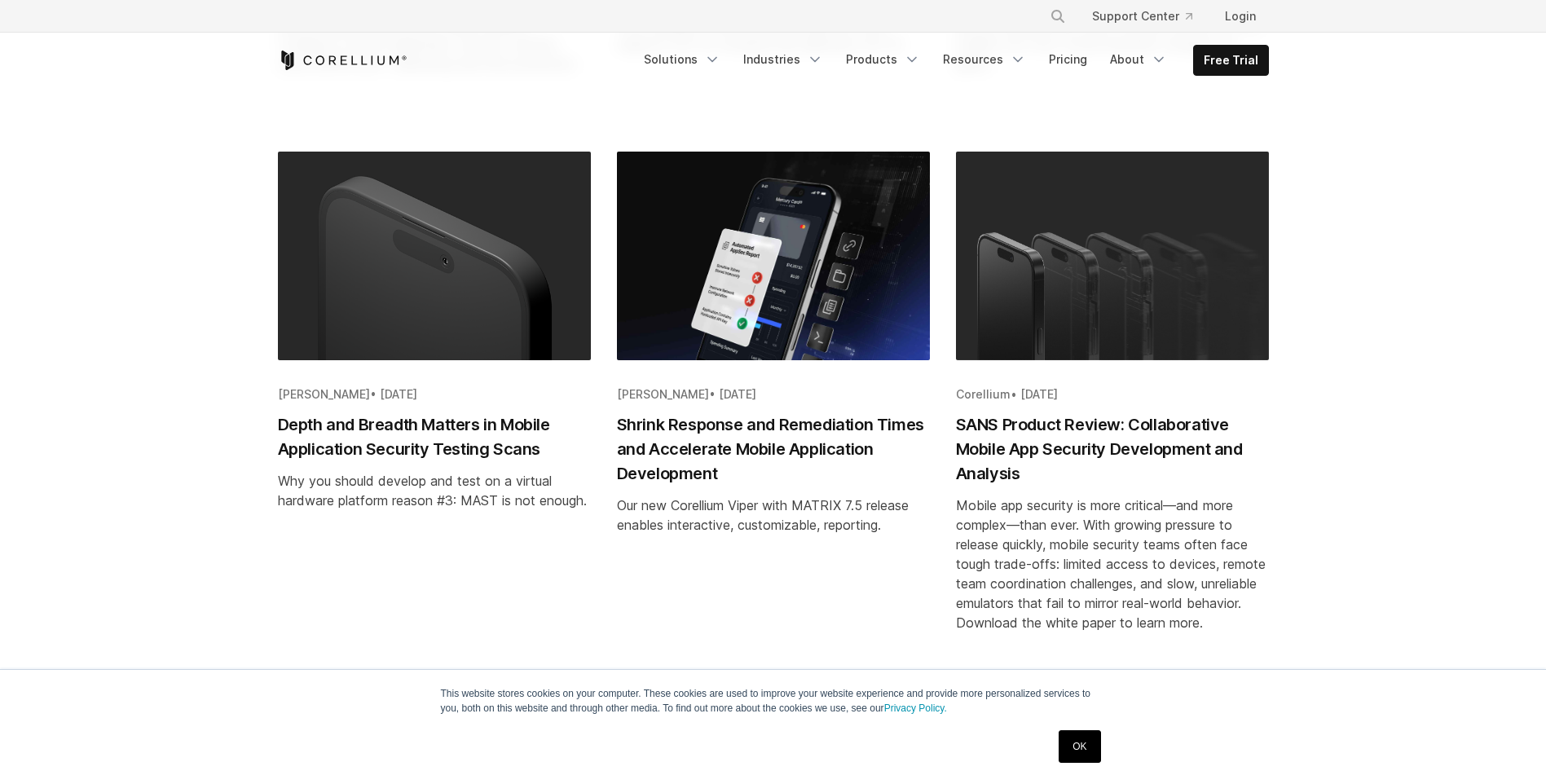
scroll to position [1222, 0]
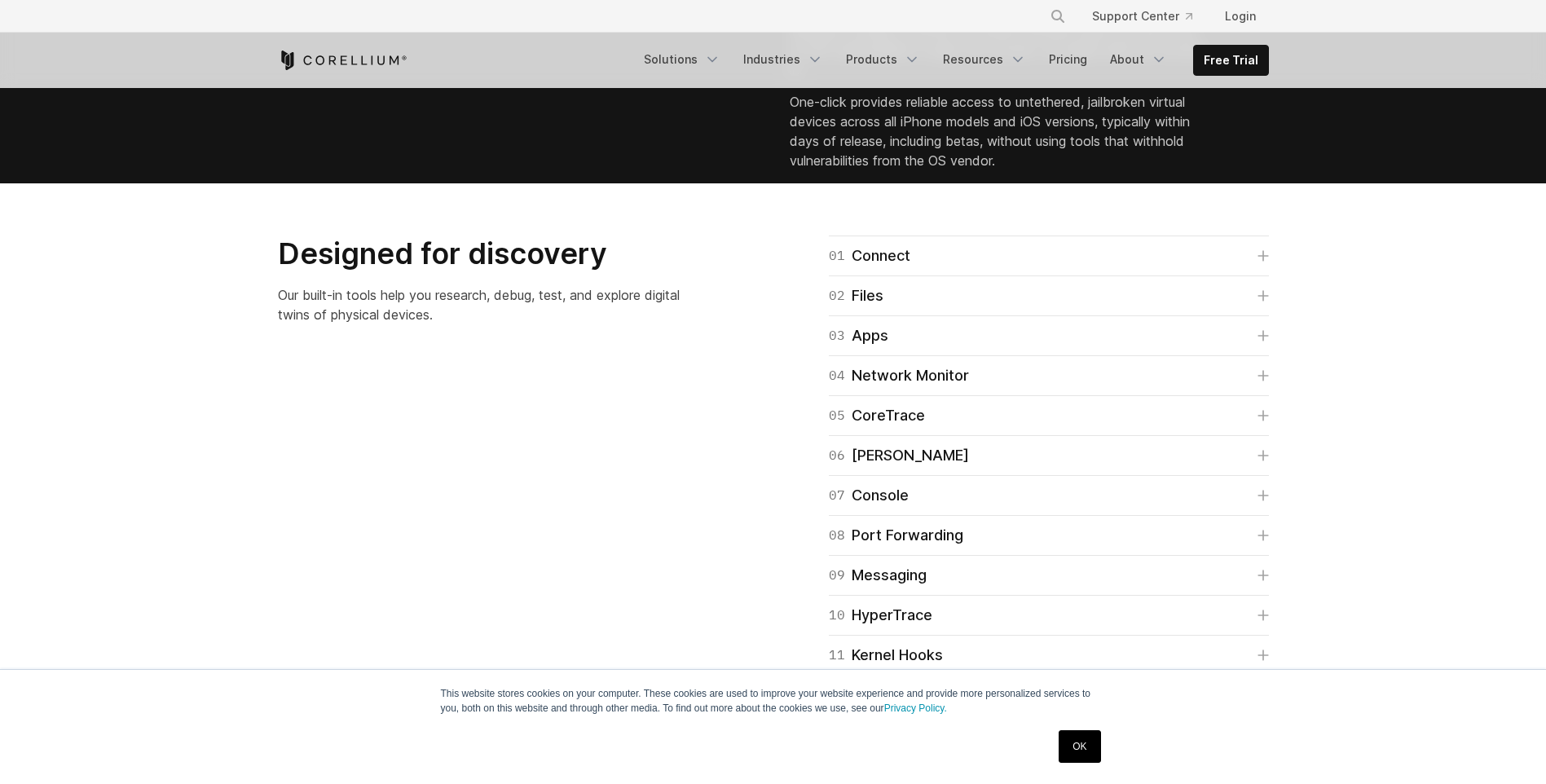
scroll to position [2363, 0]
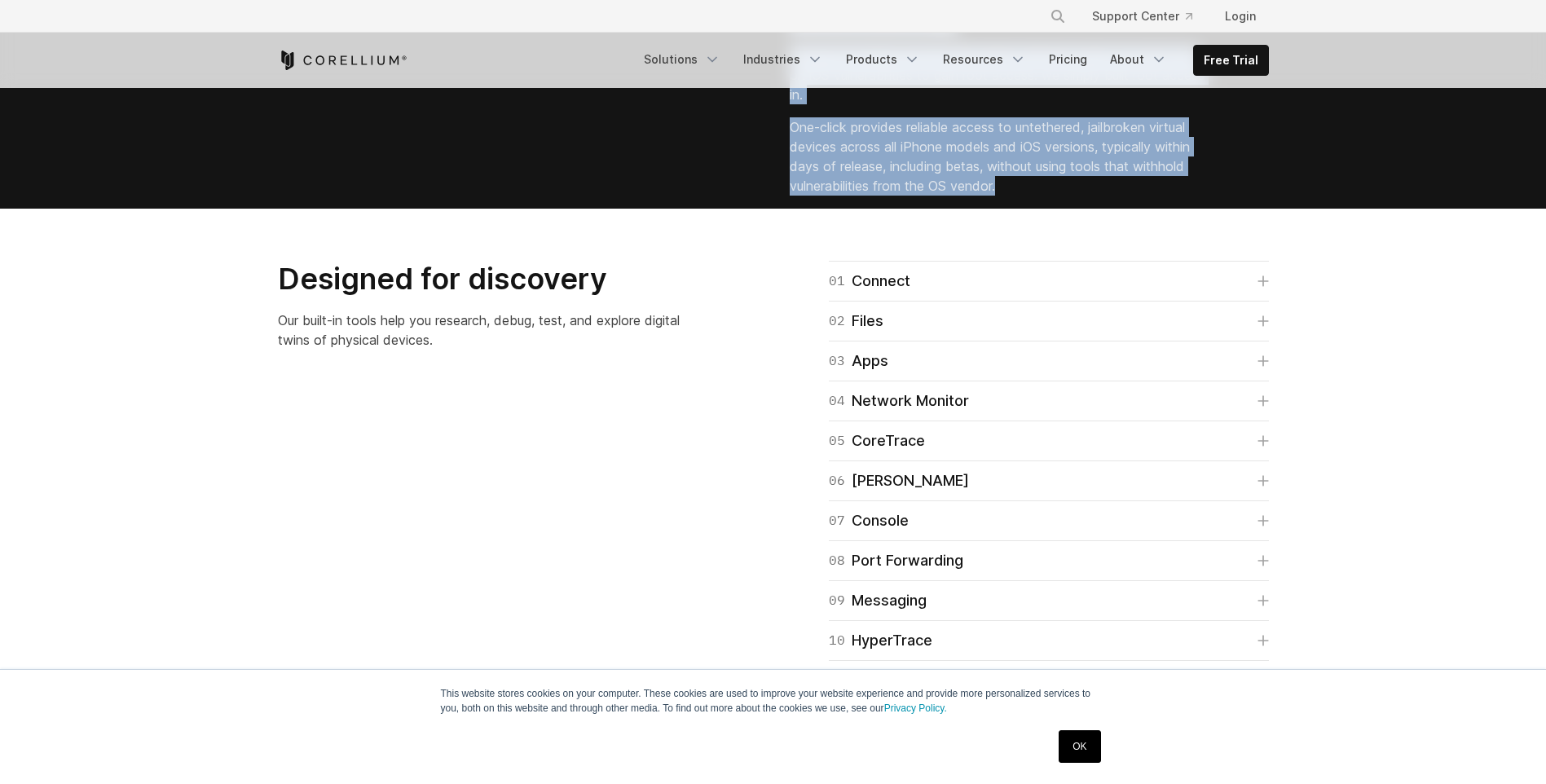
drag, startPoint x: 791, startPoint y: 151, endPoint x: 1015, endPoint y: 375, distance: 316.8
click at [1015, 208] on div "Instant, seamless iOS jailbreaking Because Corellium controls the whole softwar…" at bounding box center [1029, 84] width 512 height 249
drag, startPoint x: 1015, startPoint y: 375, endPoint x: 979, endPoint y: 355, distance: 41.2
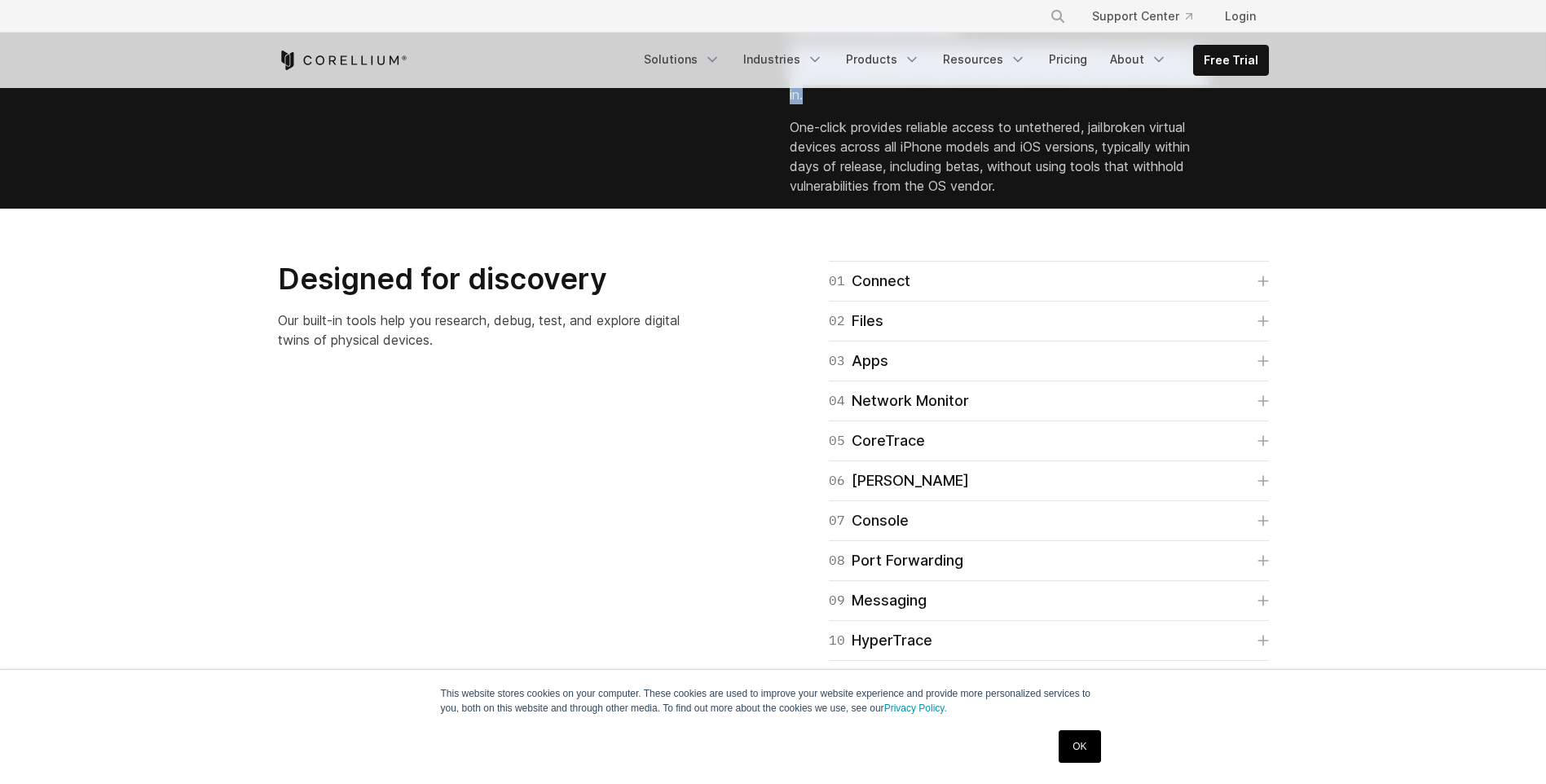
scroll to position [2335, 0]
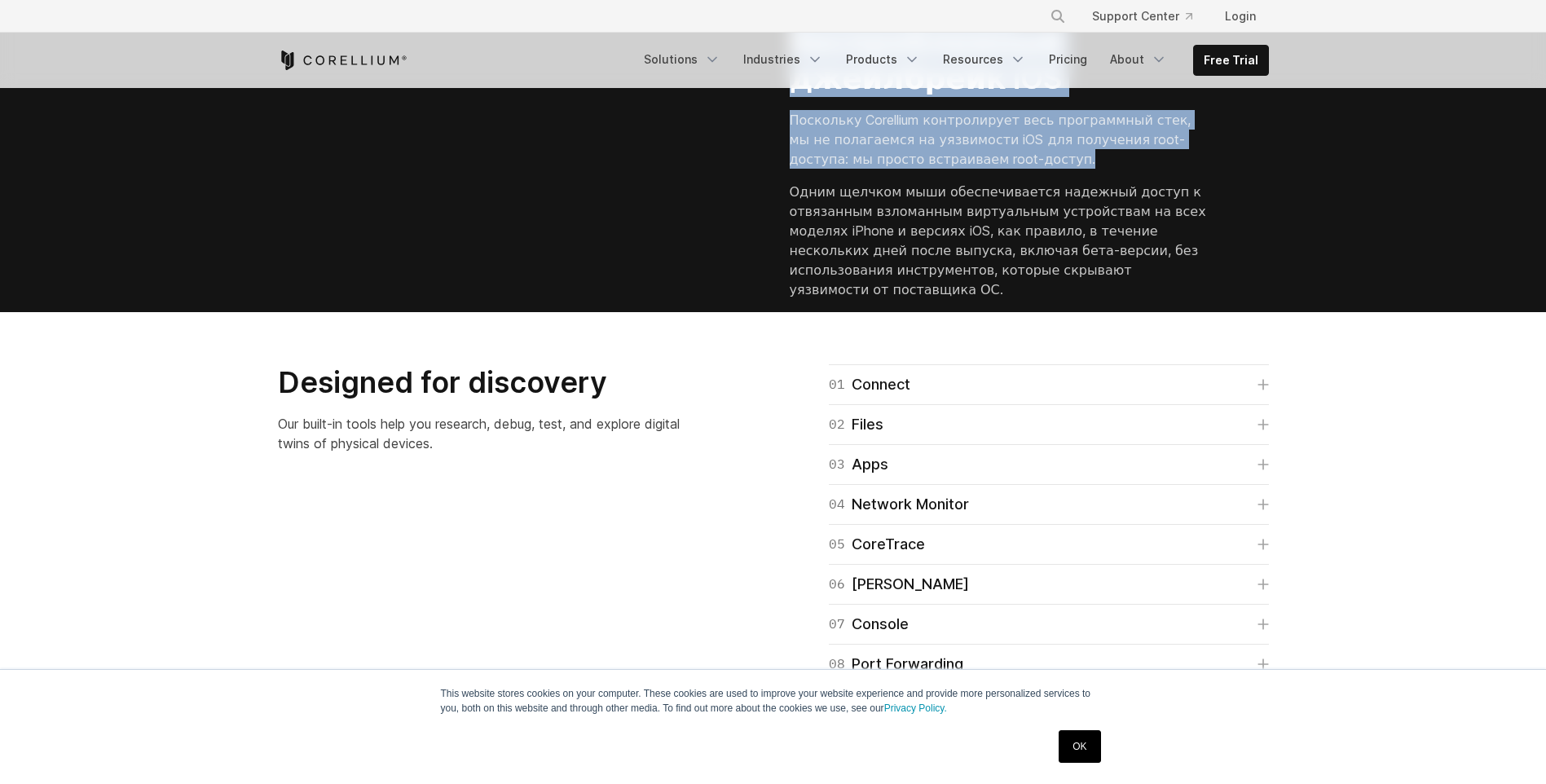
click at [1034, 97] on h2 "Мгновенный, беспроблемный джейлбрейк iOS" at bounding box center [998, 42] width 417 height 110
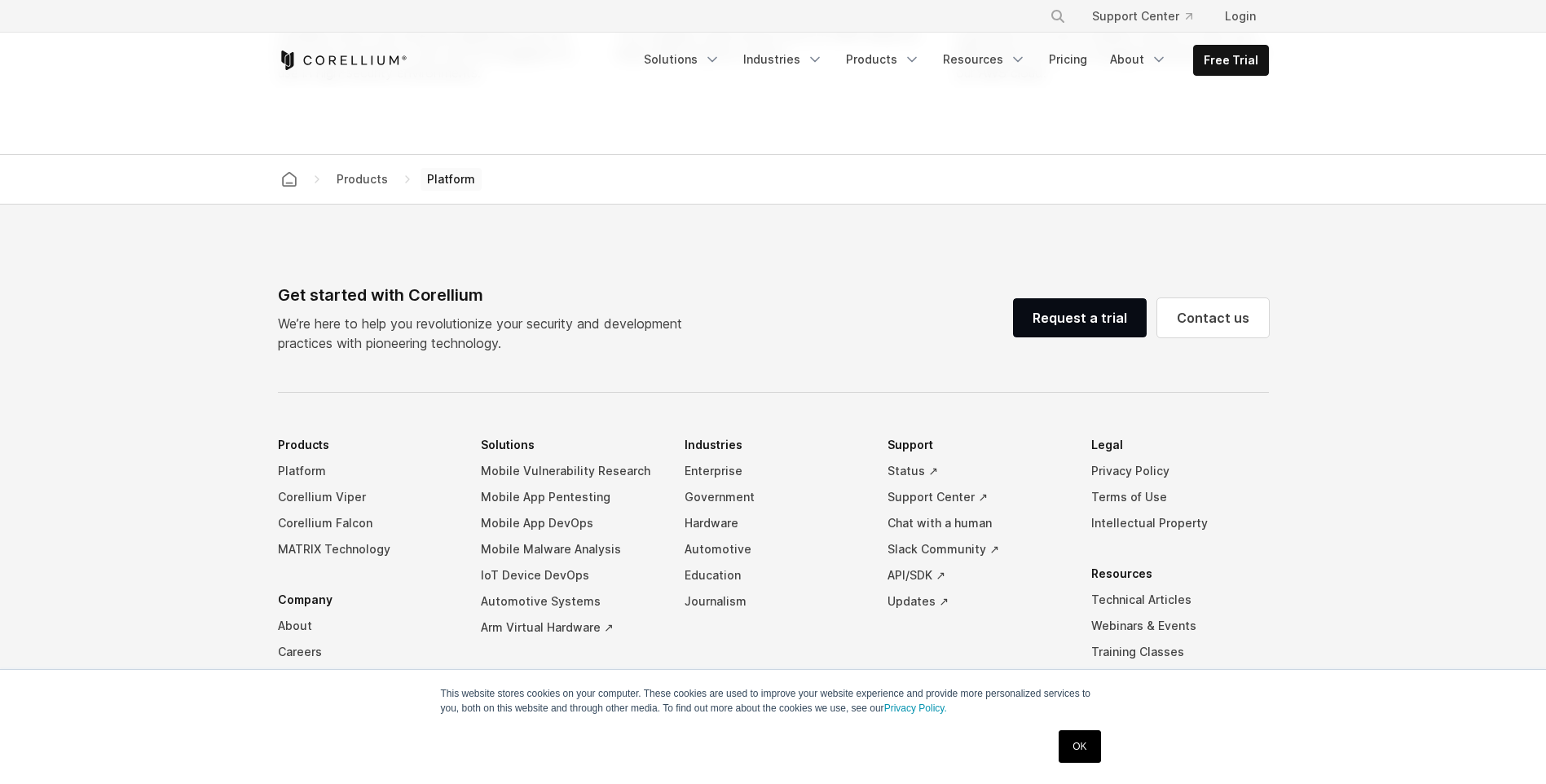
scroll to position [7224, 0]
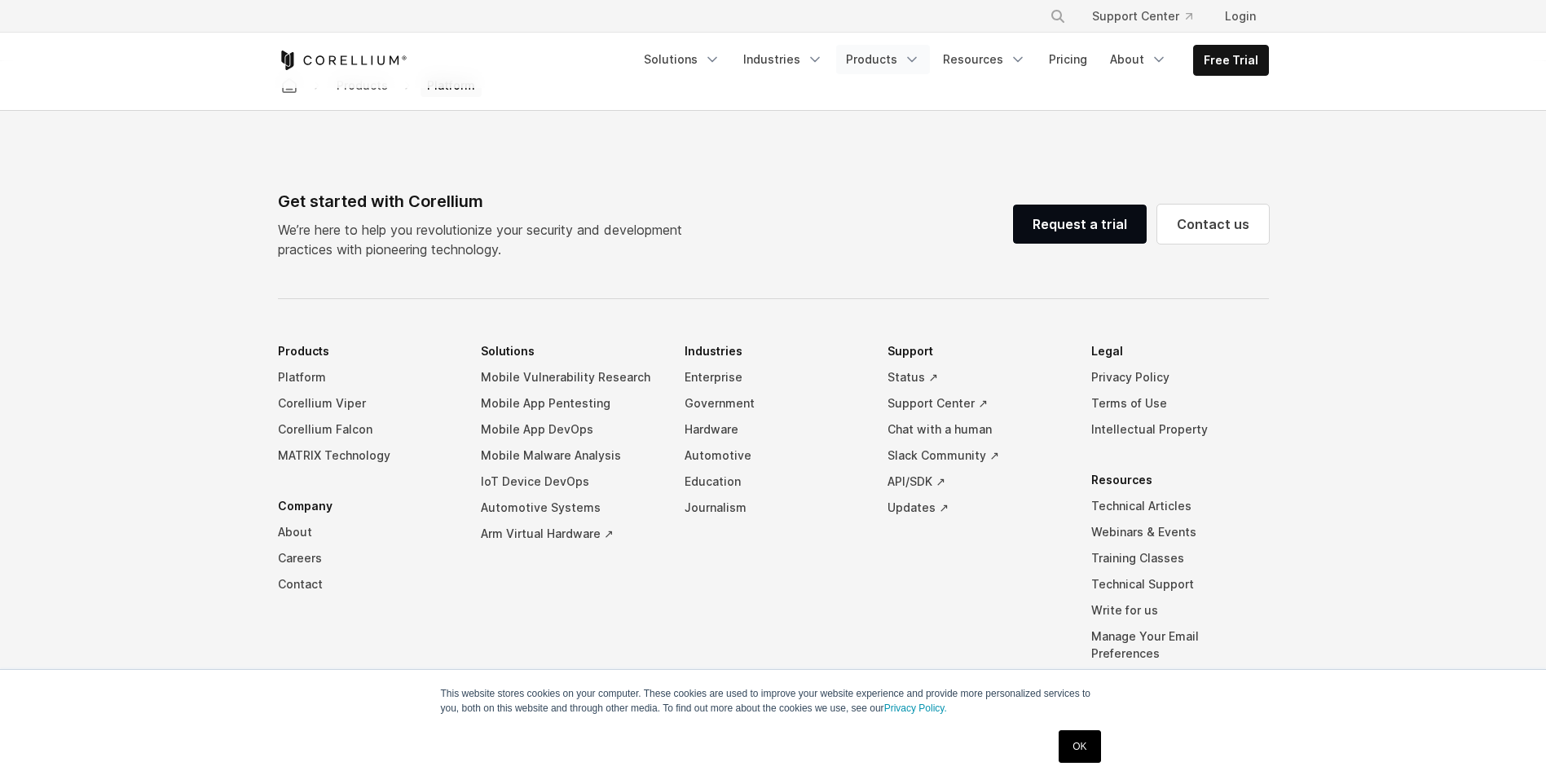
click at [920, 54] on icon "Navigation Menu" at bounding box center [912, 59] width 17 height 17
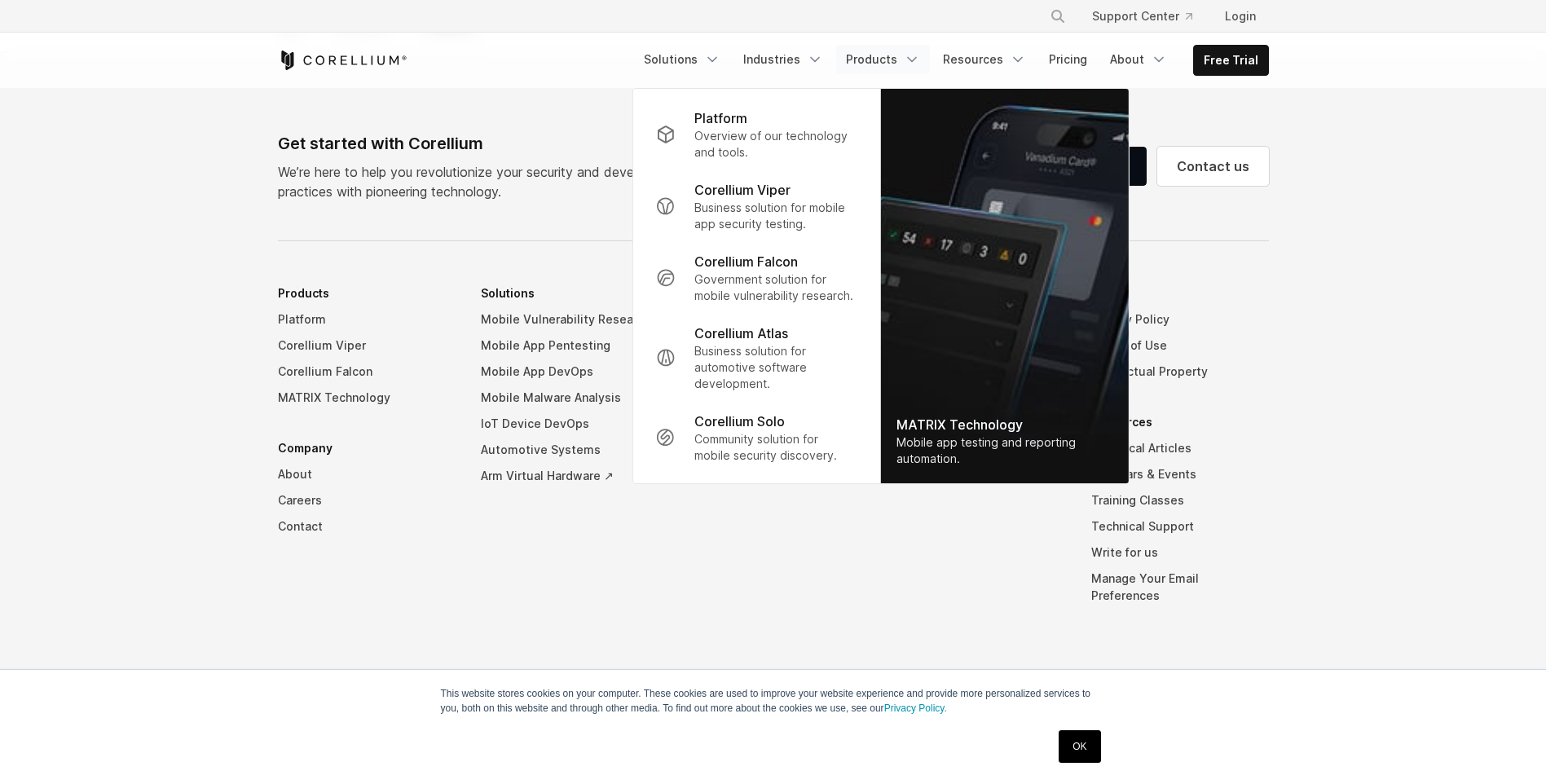
scroll to position [7386, 0]
click at [795, 281] on p "Government solution for mobile vulnerability research." at bounding box center [775, 287] width 162 height 33
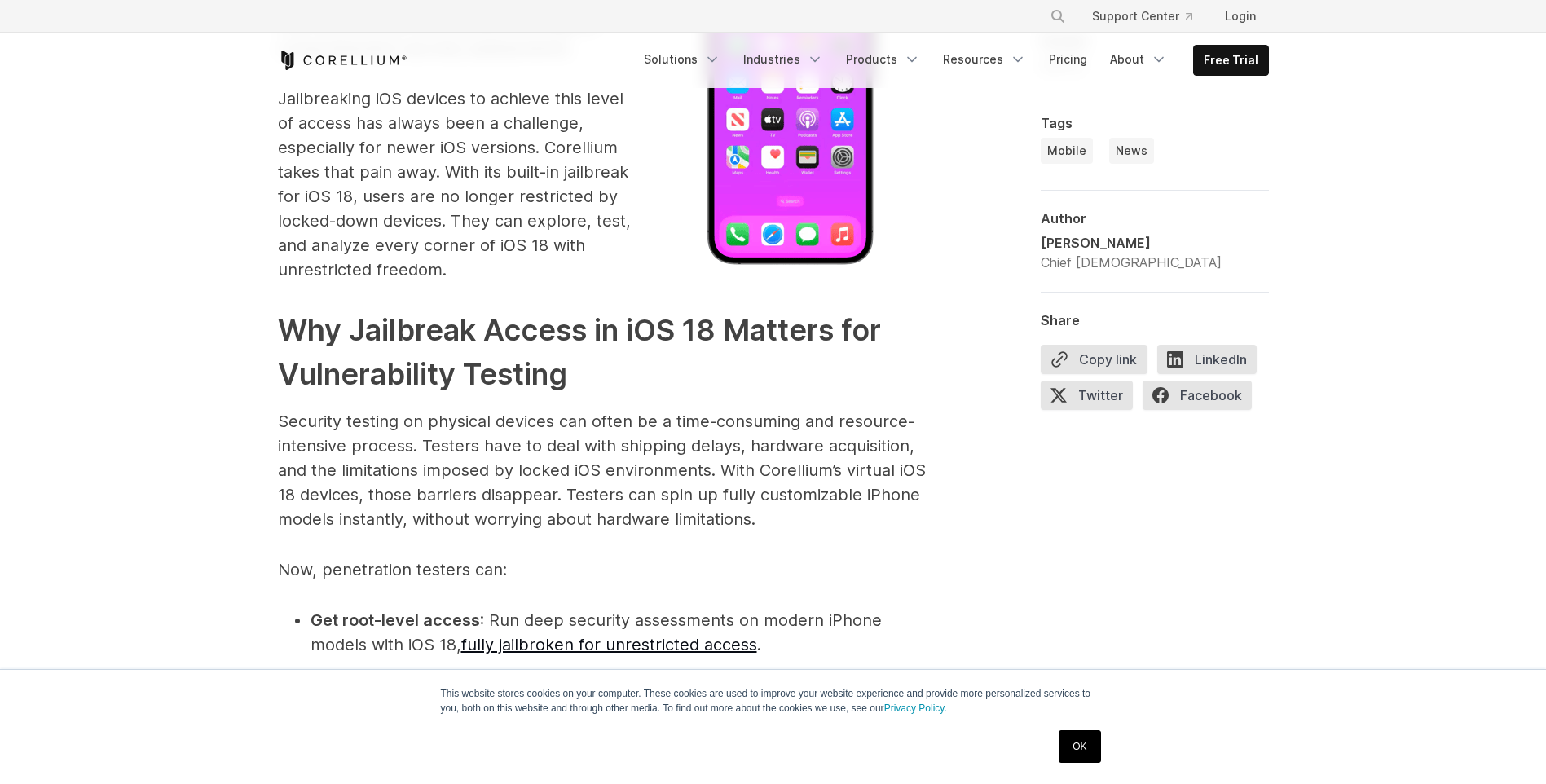
scroll to position [1711, 0]
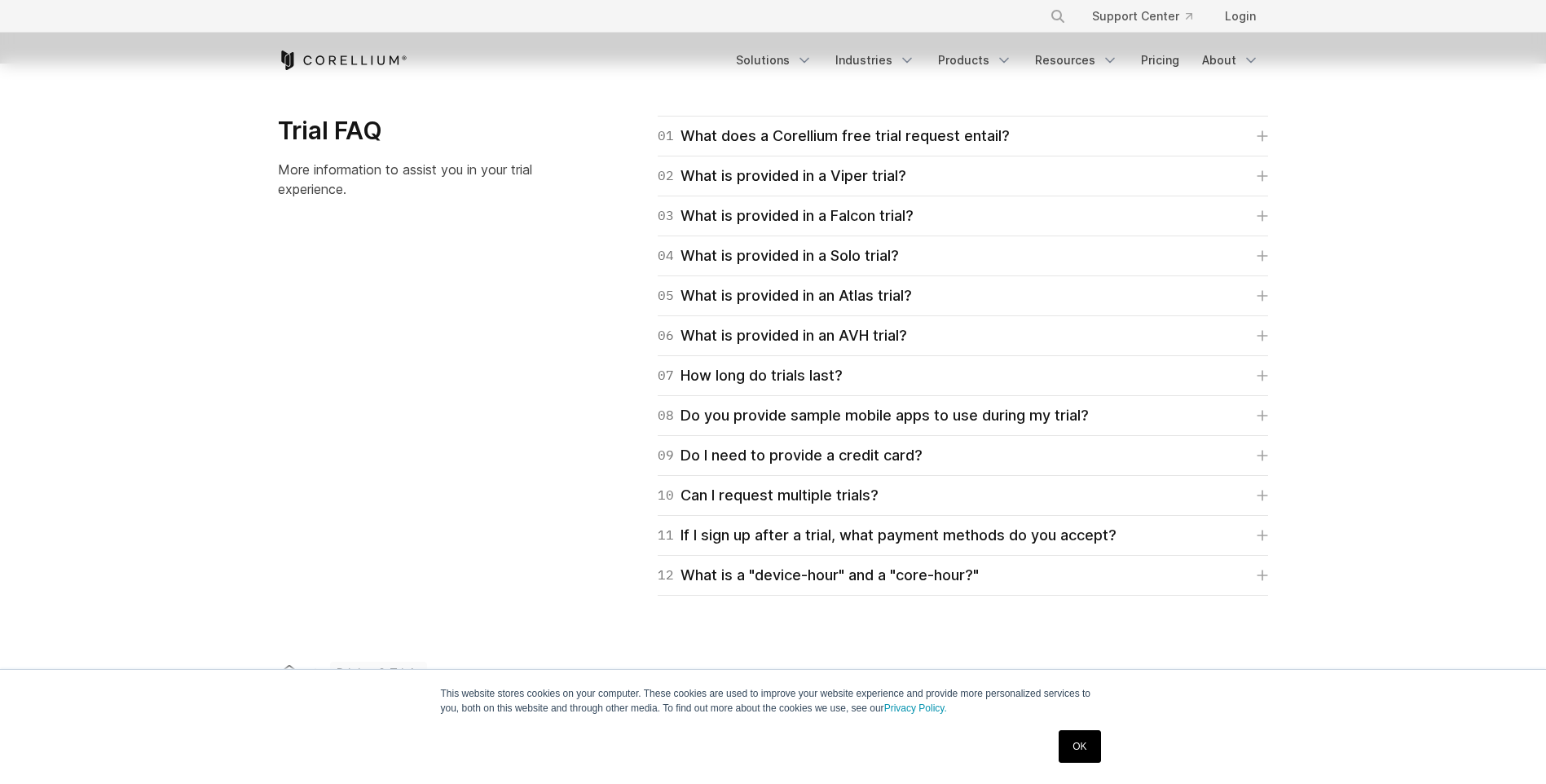
scroll to position [2607, 0]
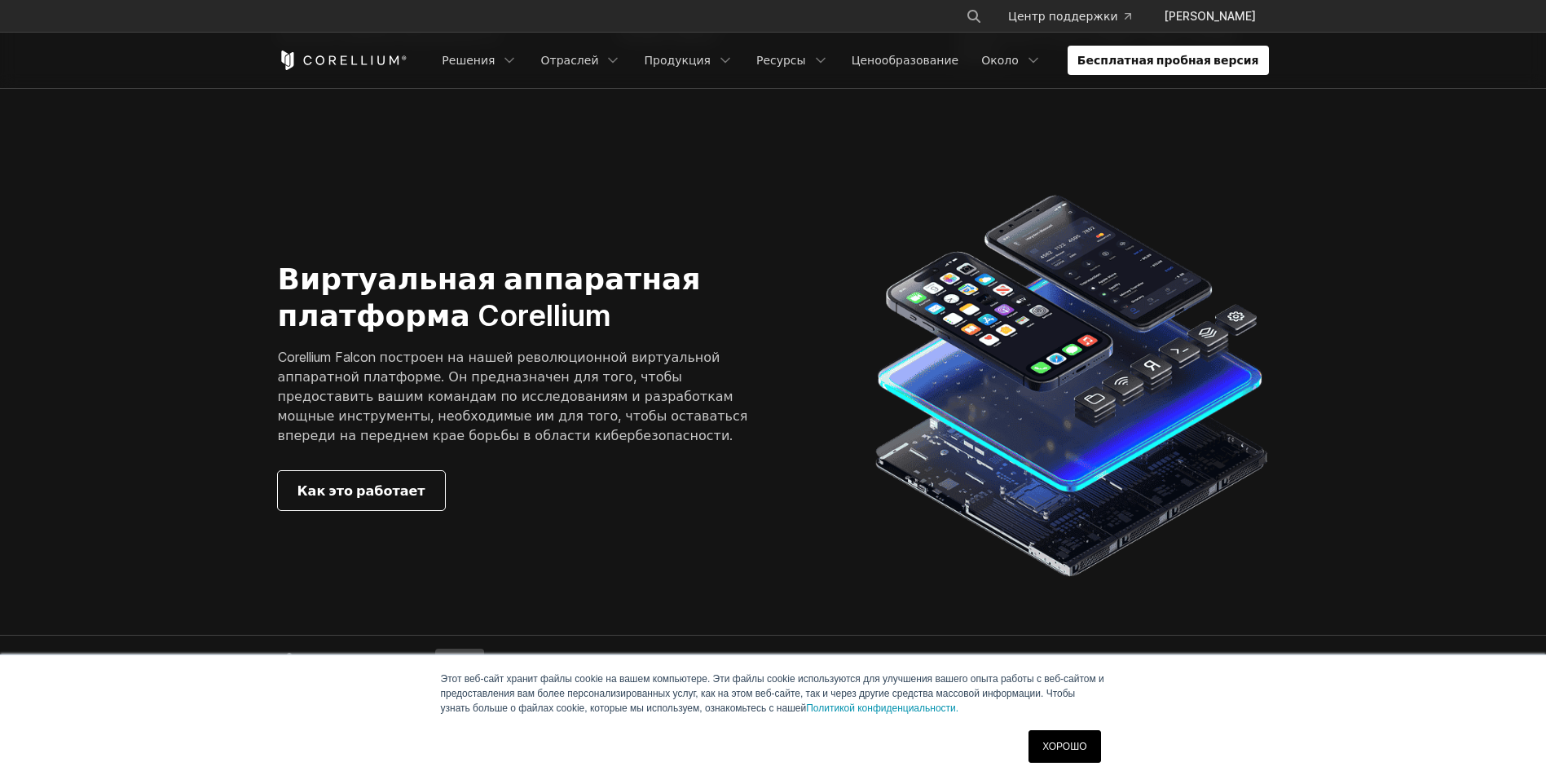
scroll to position [4726, 0]
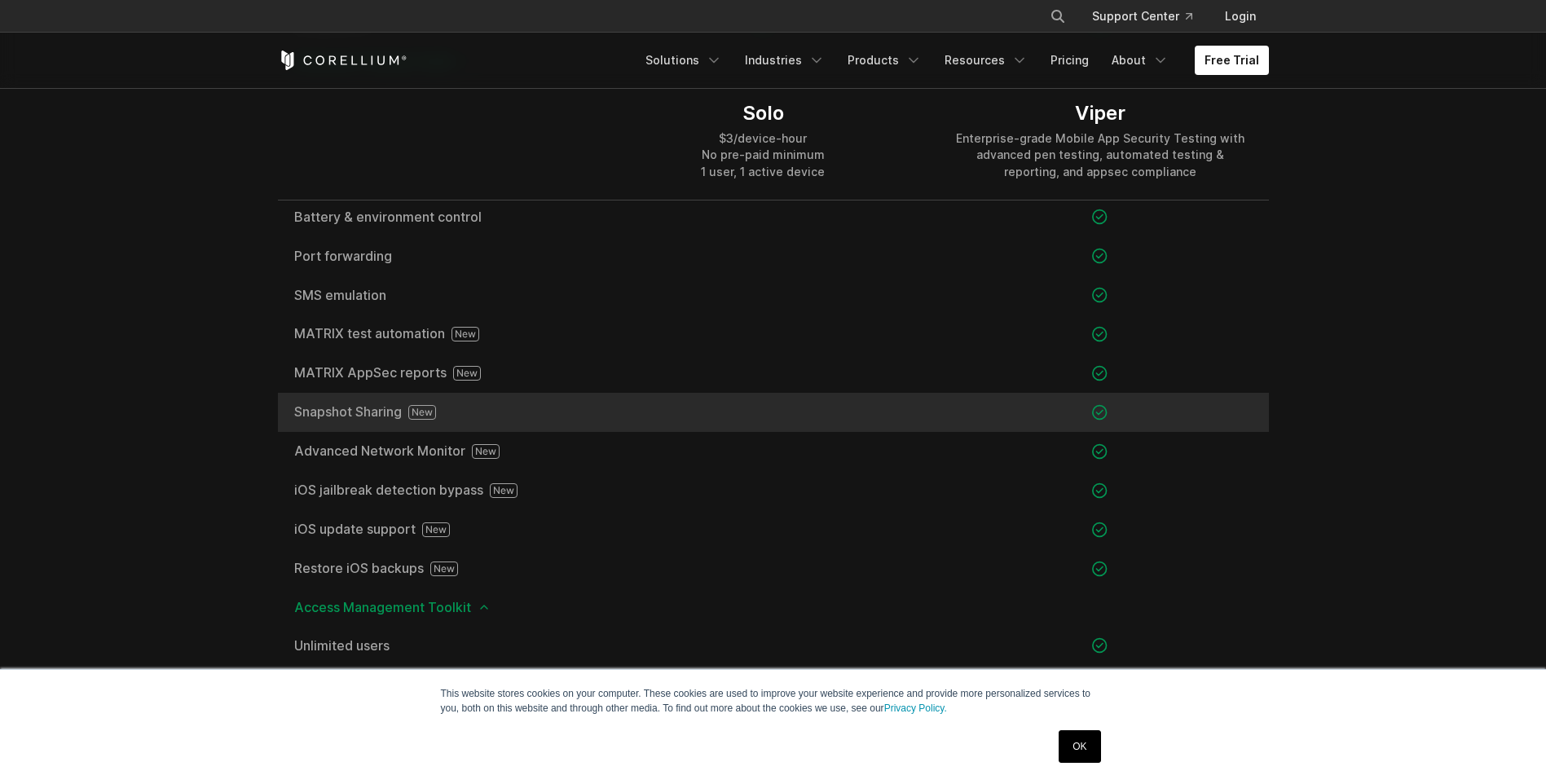
scroll to position [1793, 0]
